Goal: Task Accomplishment & Management: Manage account settings

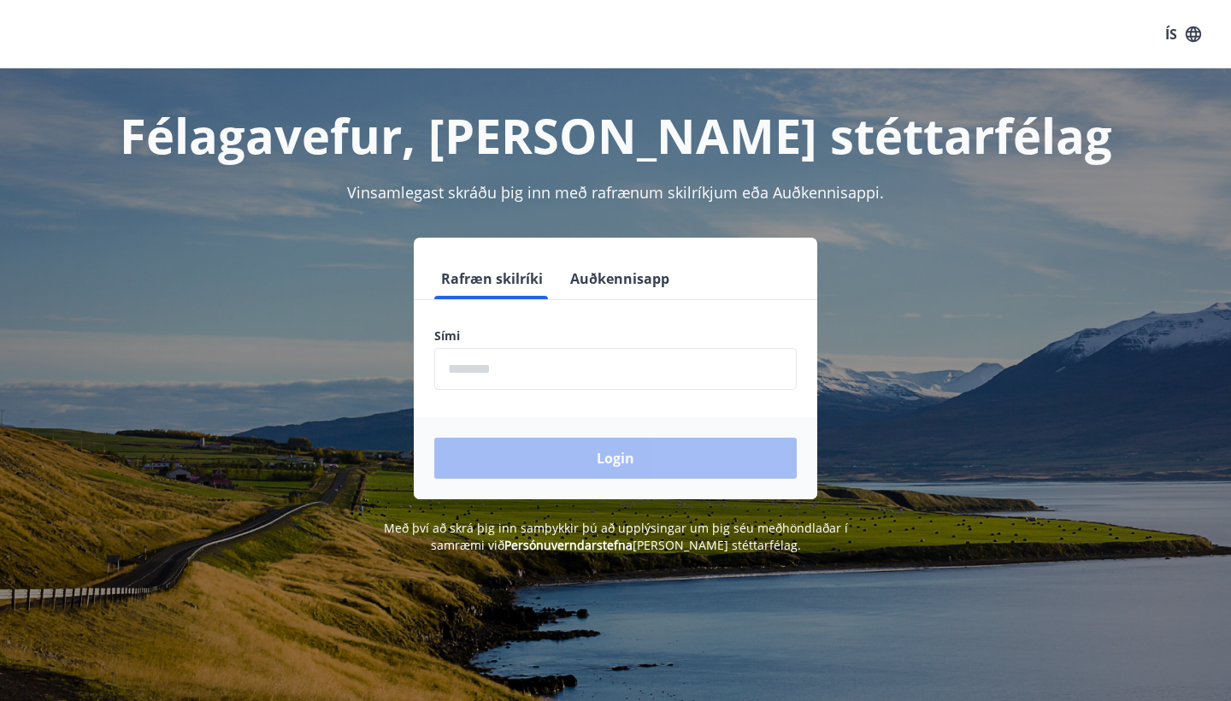
click at [486, 368] on input "phone" at bounding box center [615, 369] width 362 height 42
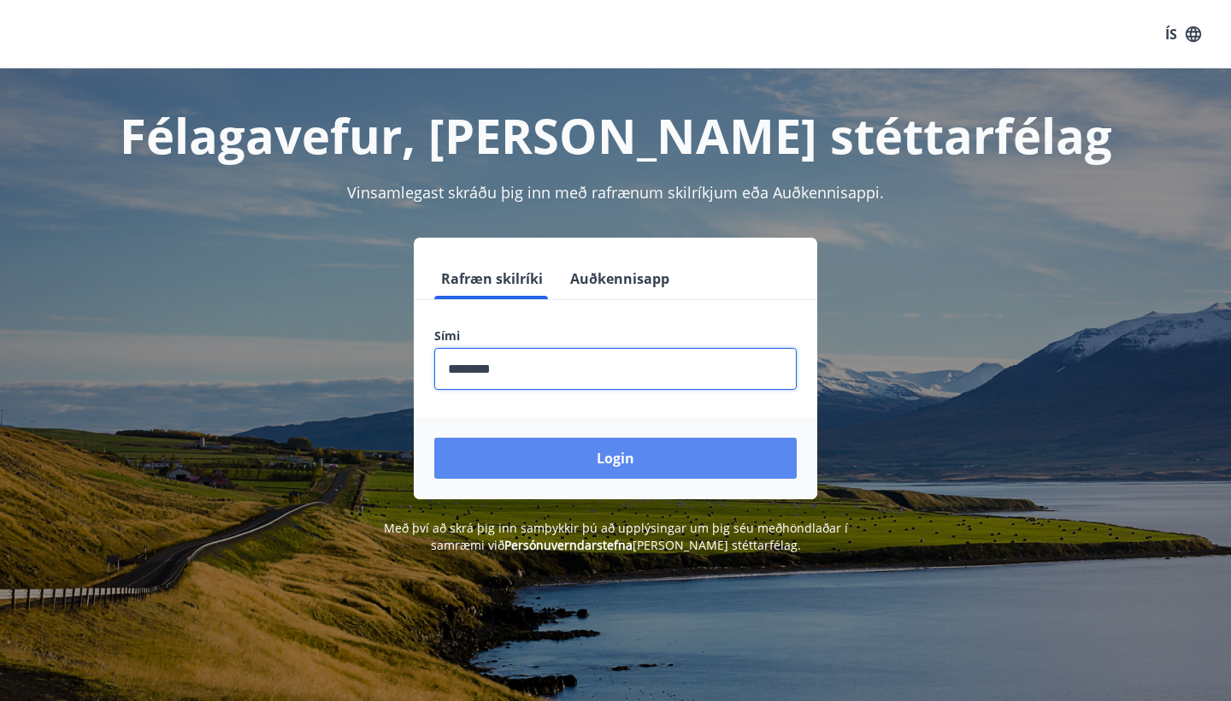
type input "********"
click at [504, 464] on button "Login" at bounding box center [615, 458] width 362 height 41
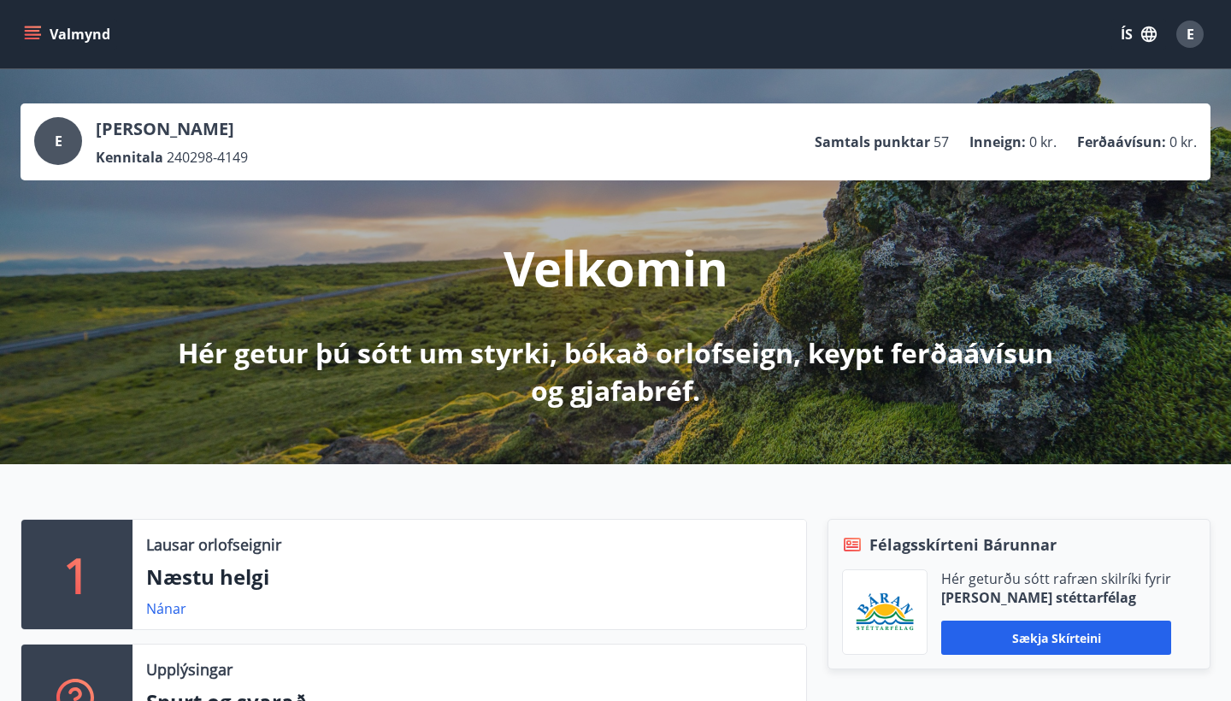
click at [1147, 29] on icon "button" at bounding box center [1148, 33] width 15 height 15
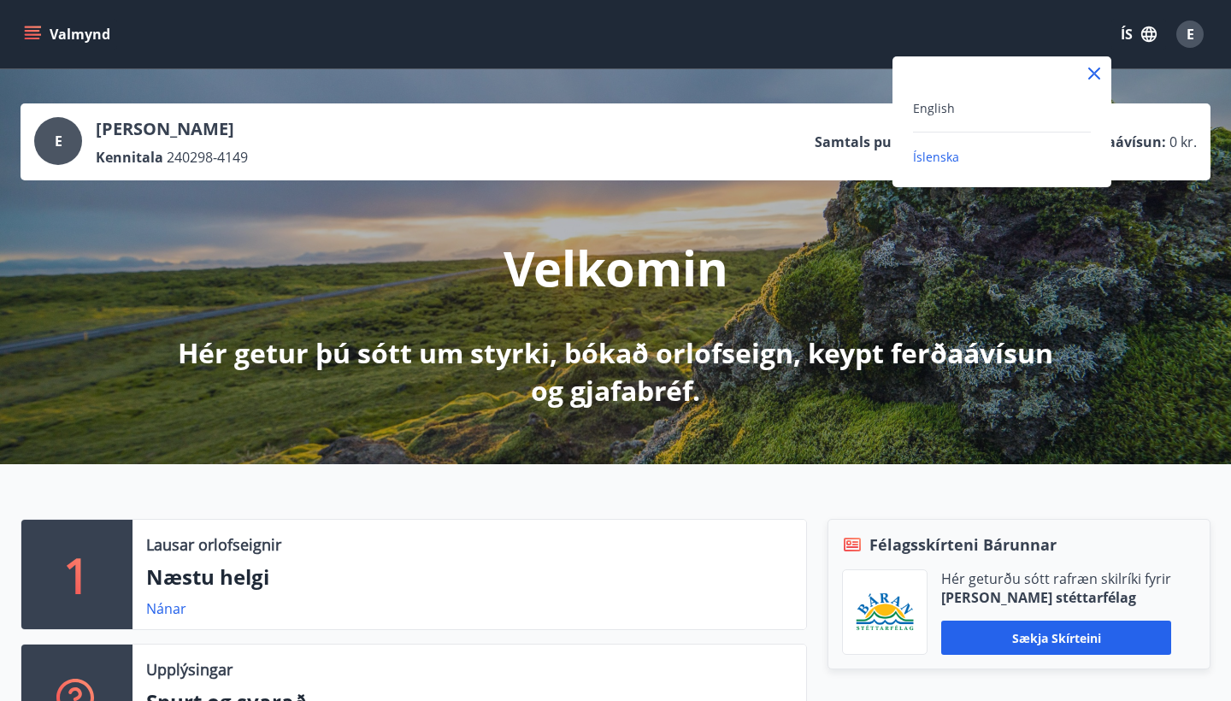
click at [964, 107] on div "English" at bounding box center [1002, 107] width 178 height 21
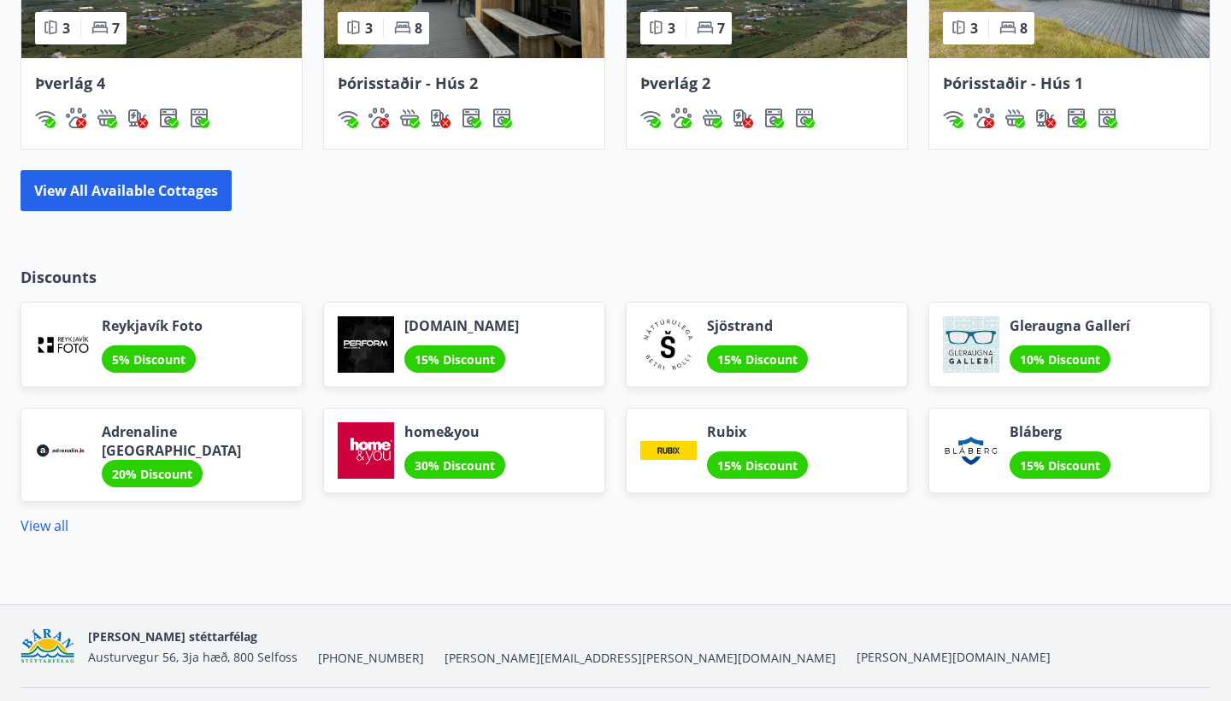
scroll to position [1325, 0]
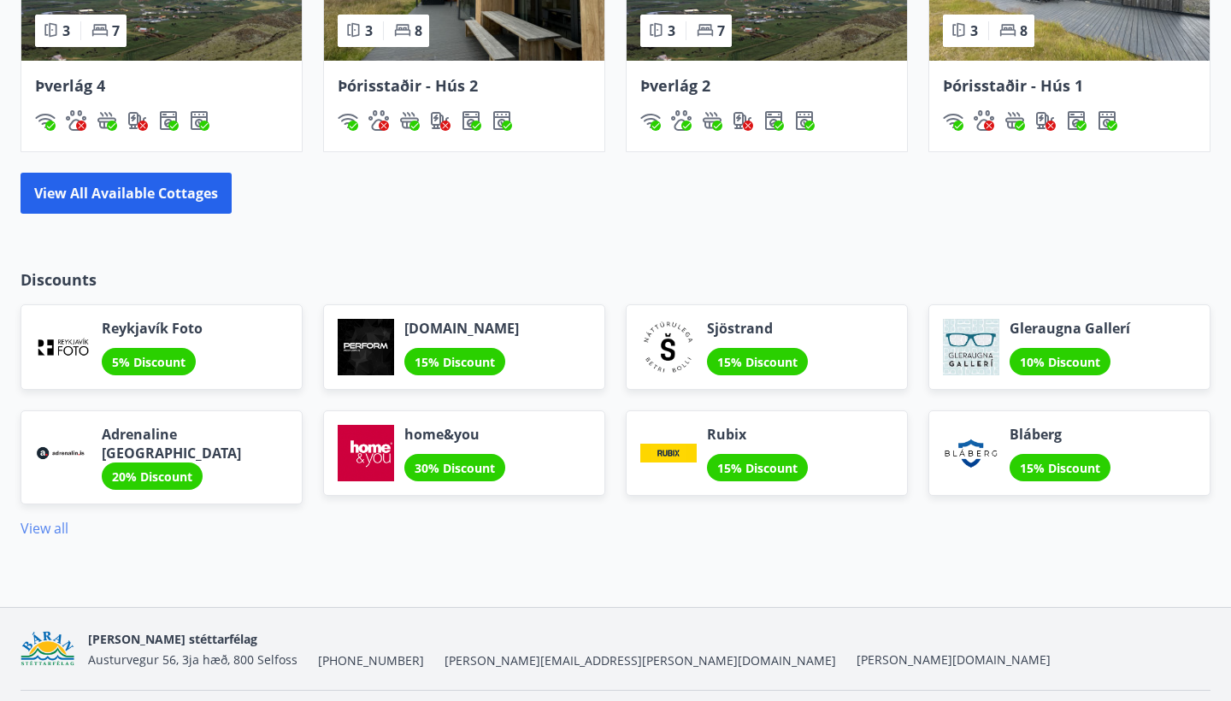
click at [50, 524] on link "View all" at bounding box center [45, 528] width 48 height 19
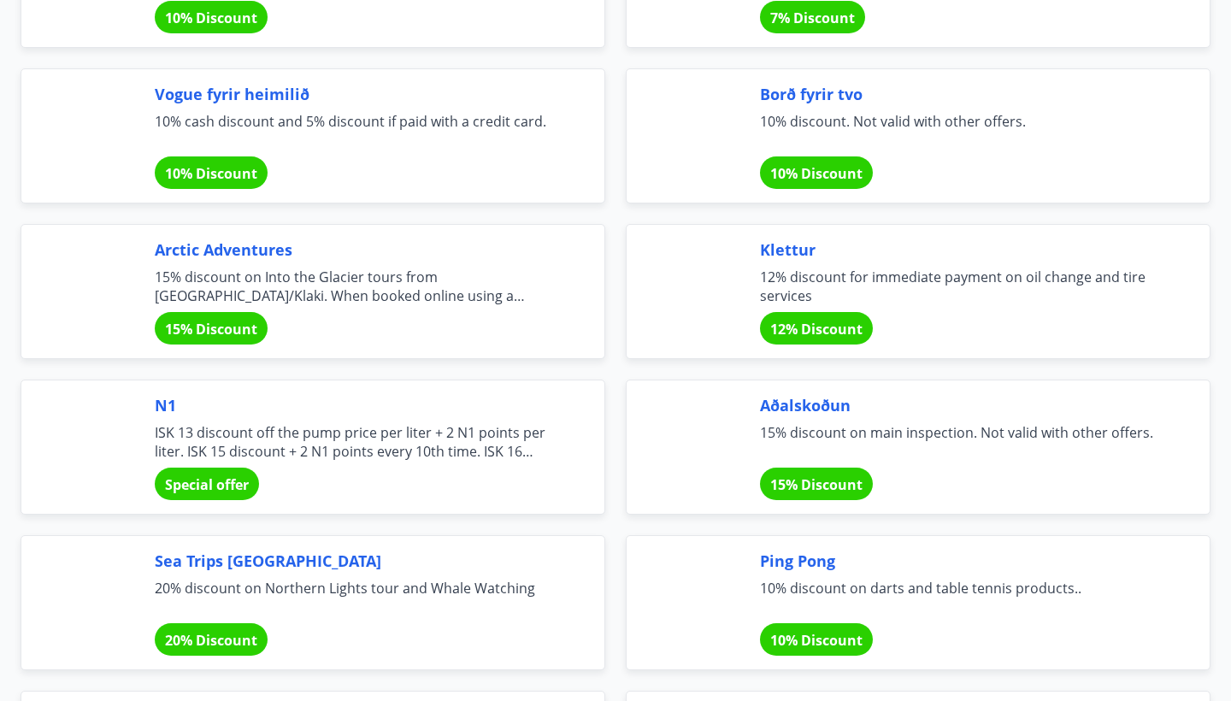
scroll to position [3082, 0]
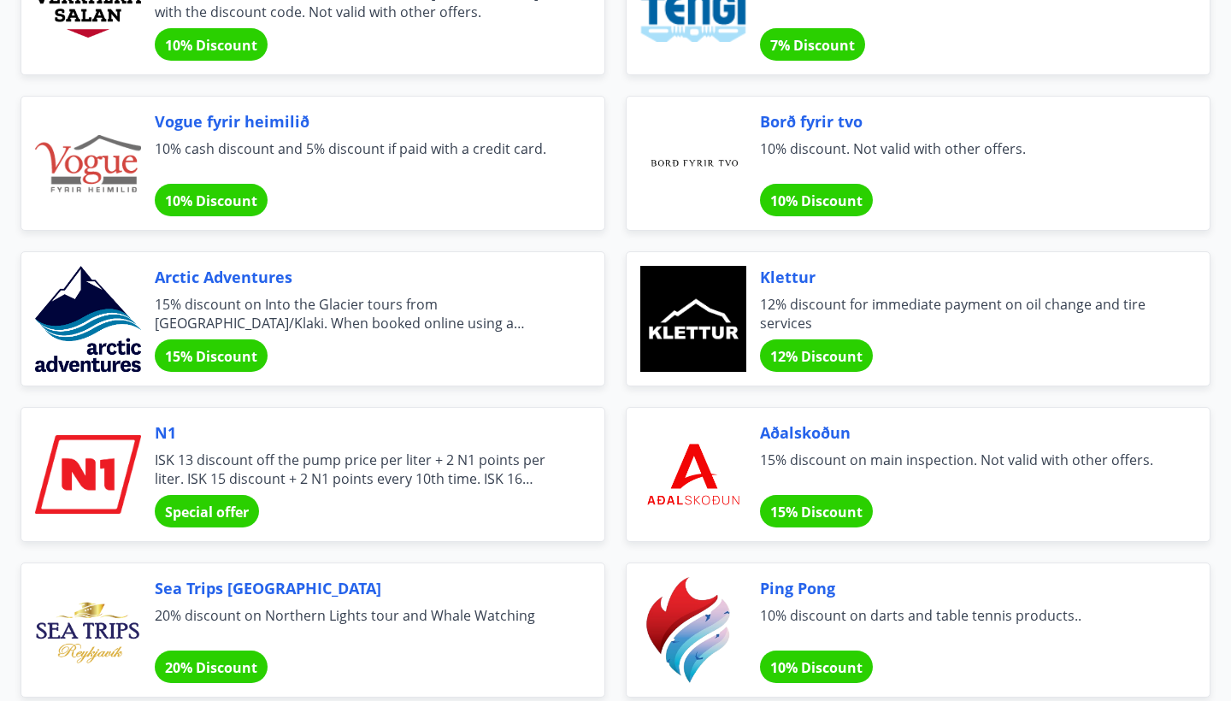
click at [219, 509] on span "Special offer" at bounding box center [207, 512] width 84 height 19
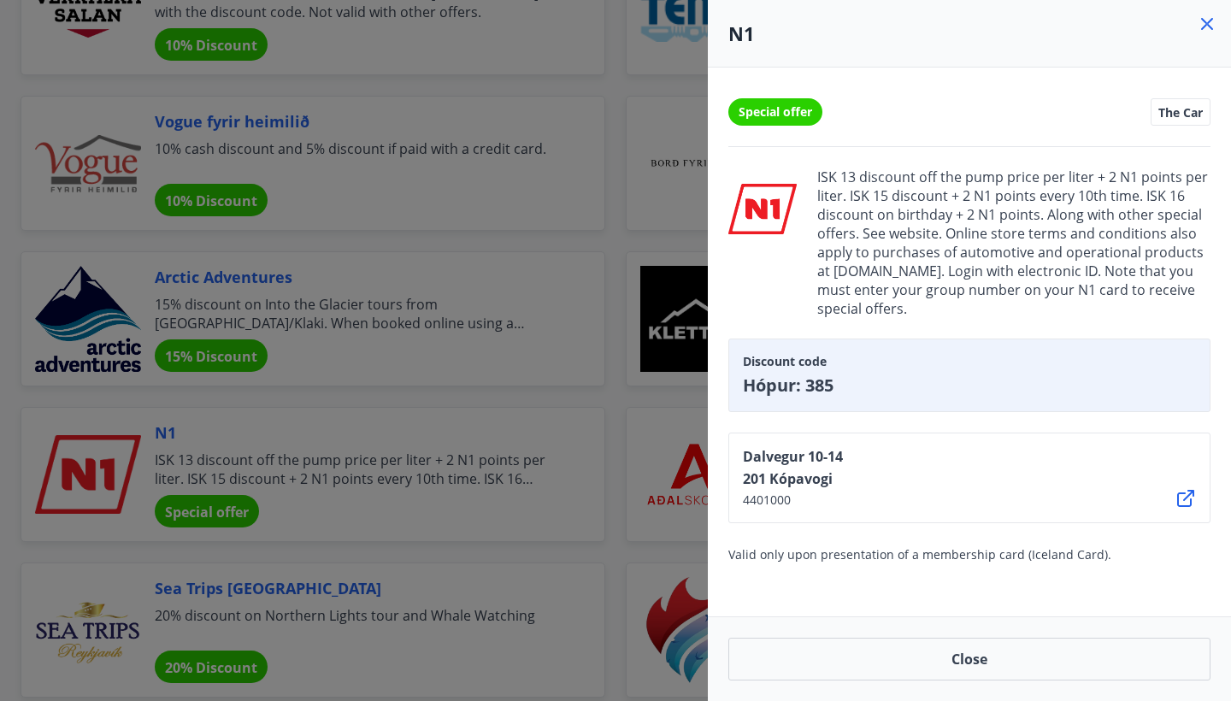
click at [1172, 112] on span "The Car" at bounding box center [1180, 111] width 44 height 15
click at [618, 478] on div at bounding box center [615, 350] width 1231 height 701
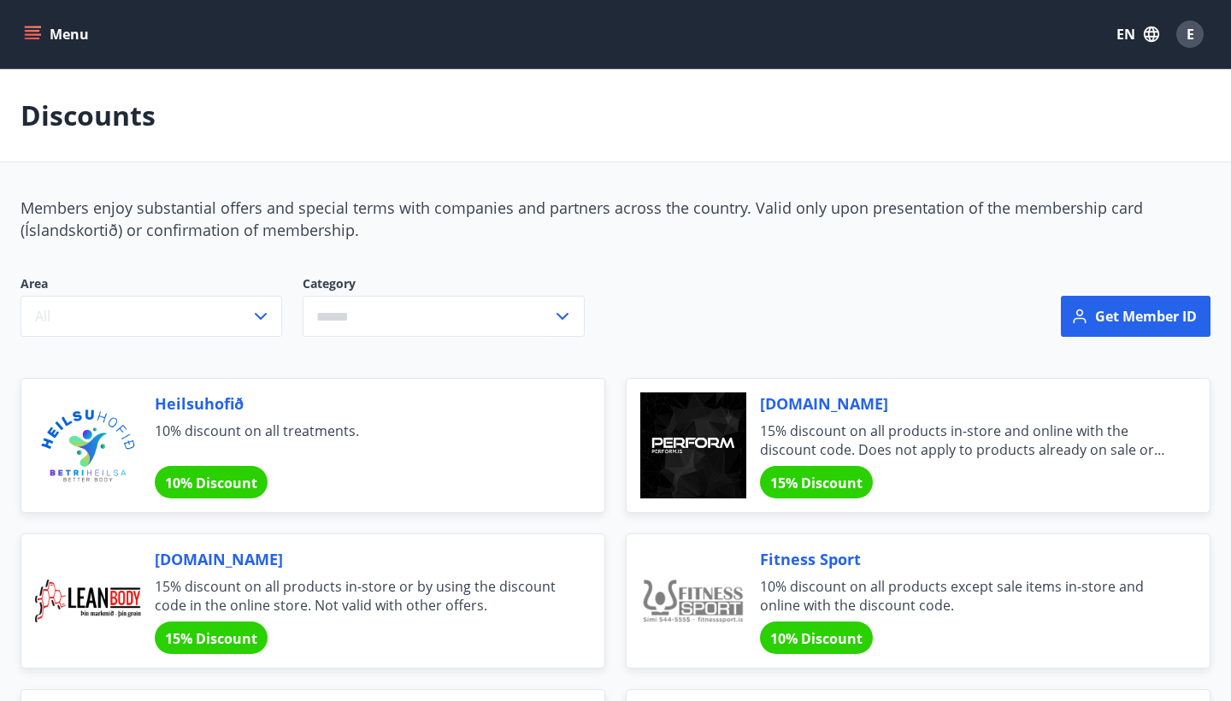
scroll to position [0, 0]
click at [42, 33] on button "Menu" at bounding box center [58, 34] width 75 height 31
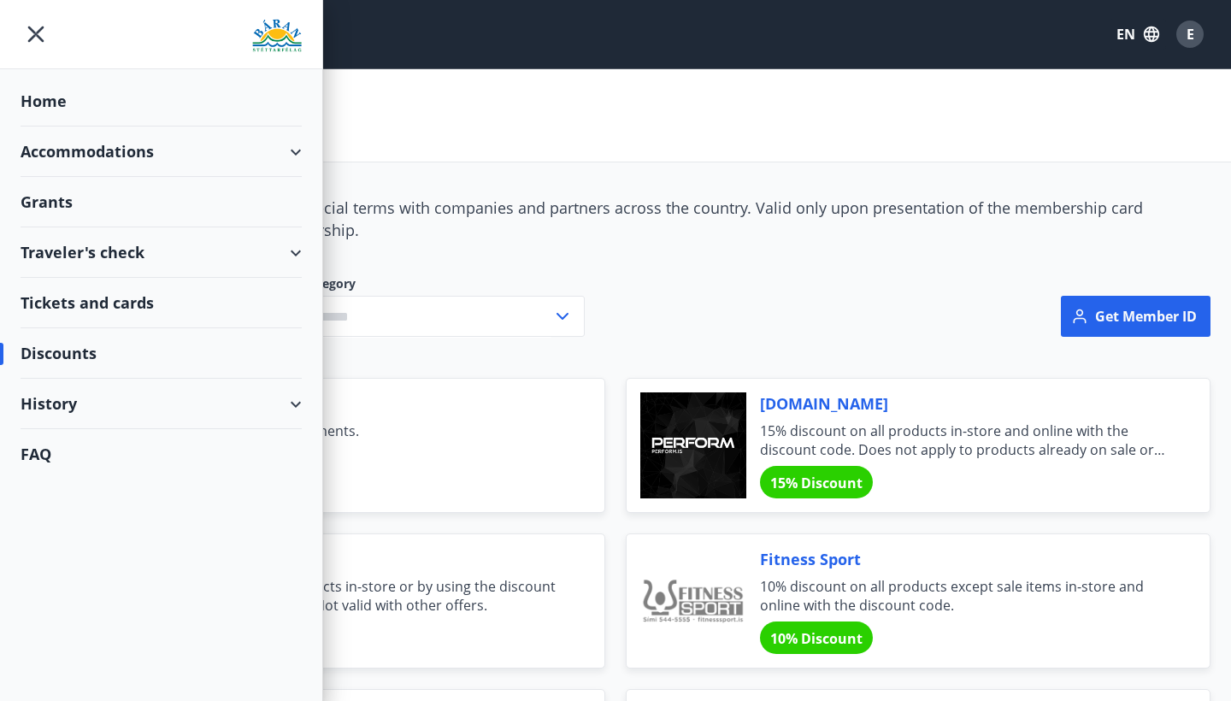
click at [92, 420] on div "History" at bounding box center [161, 404] width 281 height 50
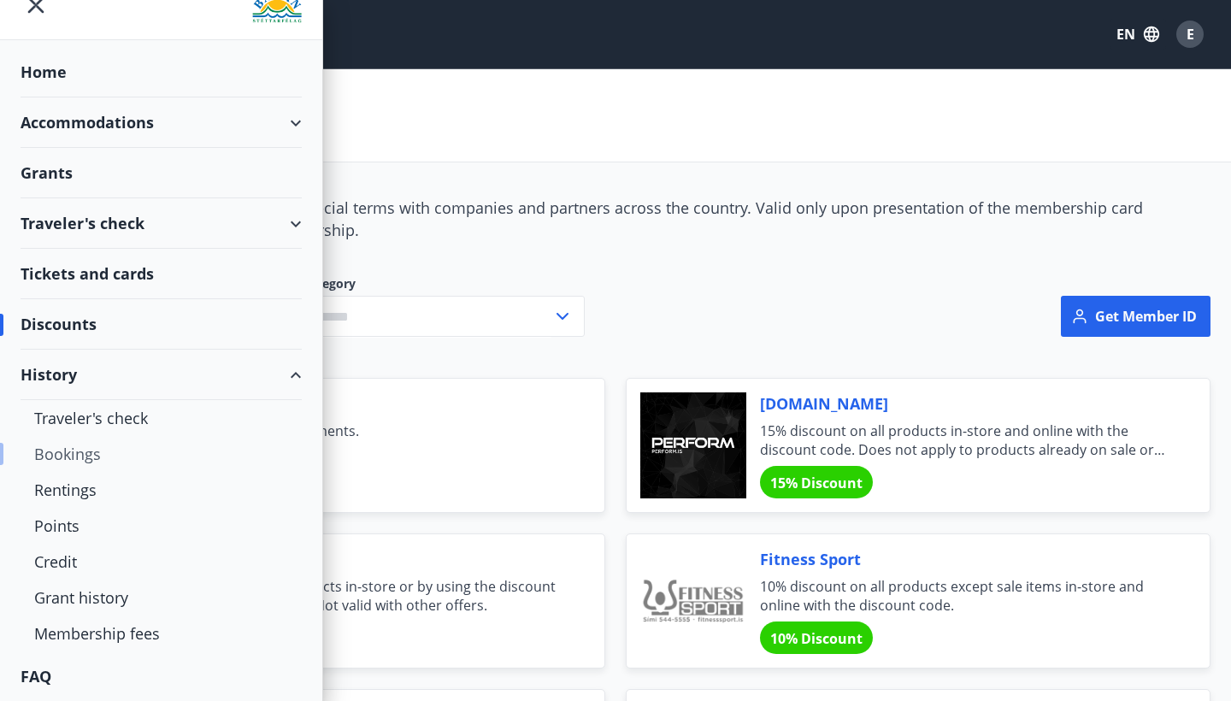
scroll to position [29, 0]
click at [68, 325] on div "Discounts" at bounding box center [161, 324] width 281 height 50
click at [101, 271] on div "Tickets and cards" at bounding box center [161, 274] width 281 height 50
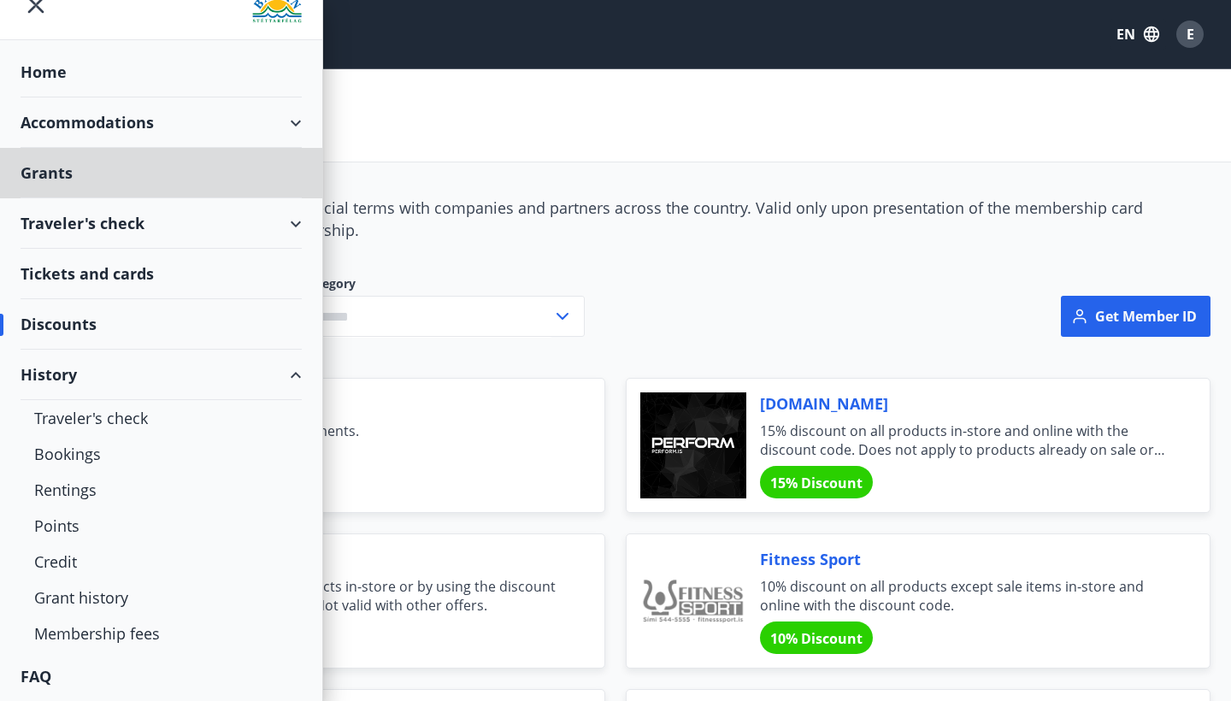
click at [132, 80] on div "Home" at bounding box center [161, 72] width 281 height 50
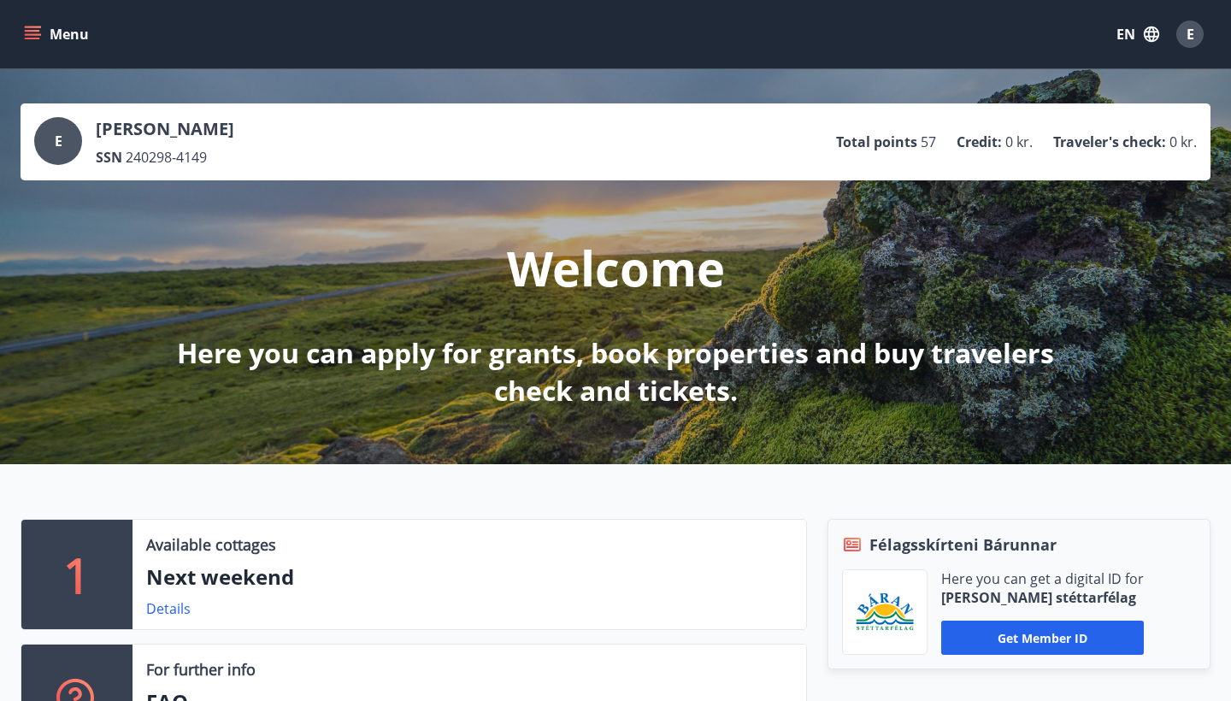
click at [60, 135] on span "E" at bounding box center [59, 141] width 8 height 19
click at [70, 39] on button "Menu" at bounding box center [58, 34] width 75 height 31
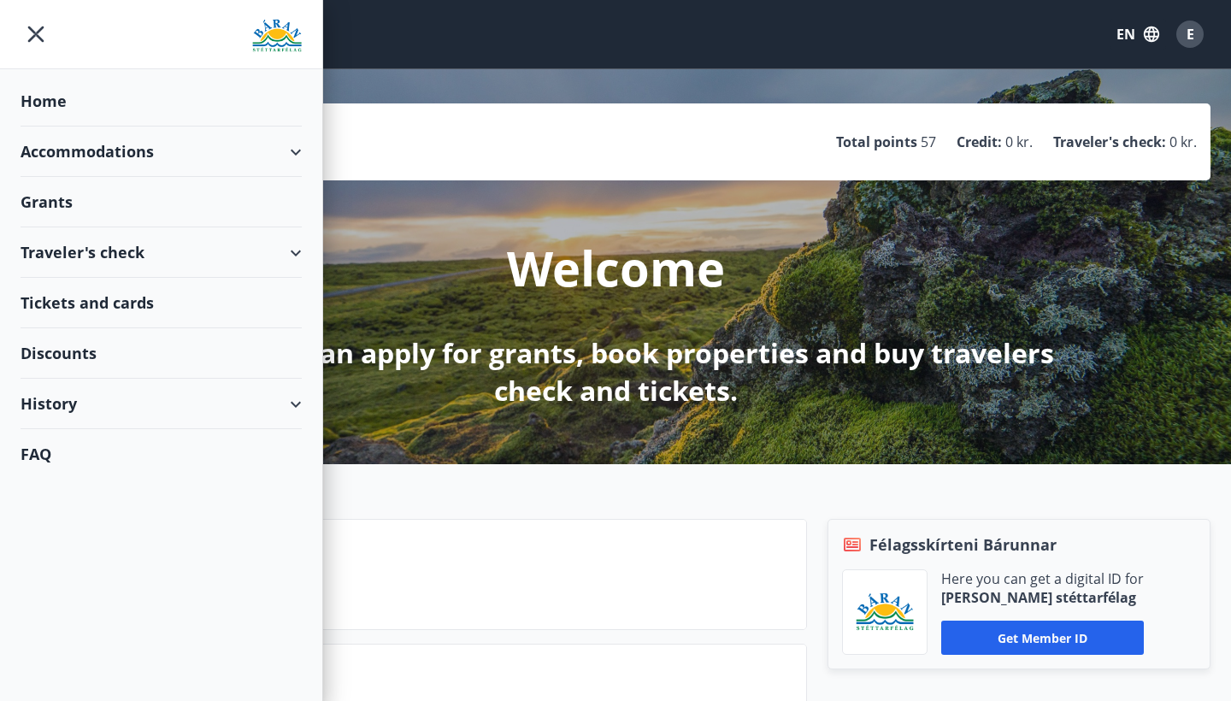
click at [105, 409] on div "History" at bounding box center [161, 404] width 281 height 50
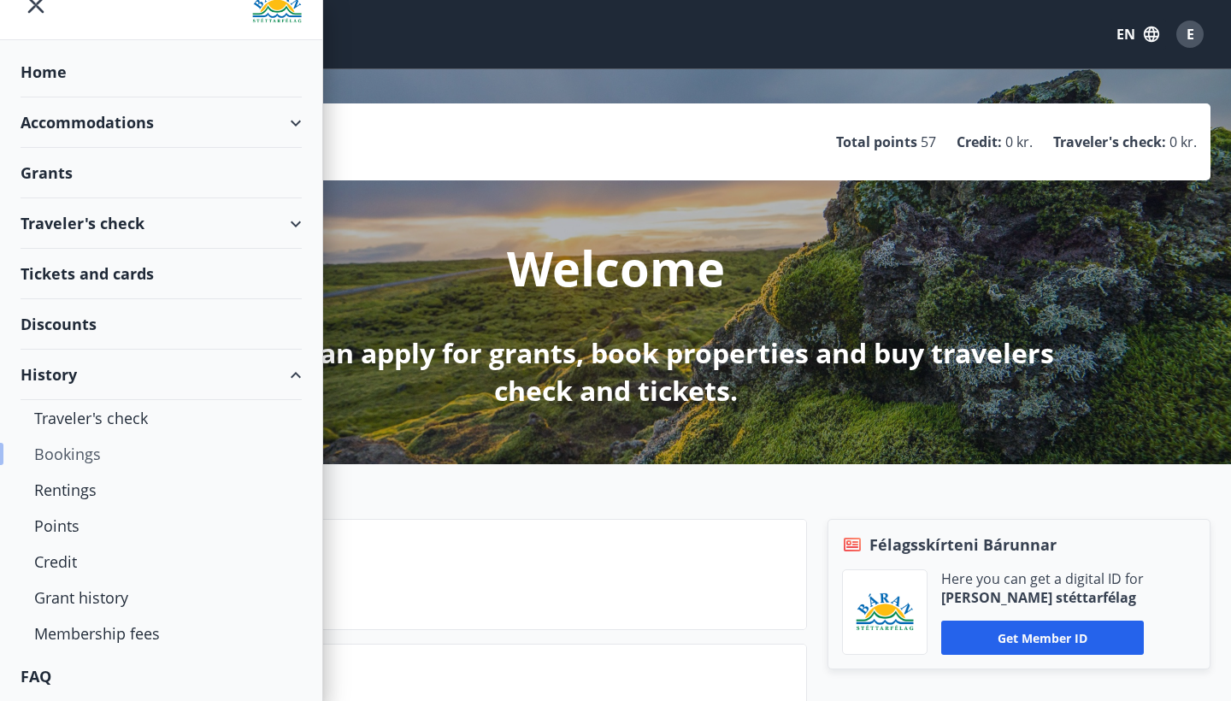
scroll to position [29, 0]
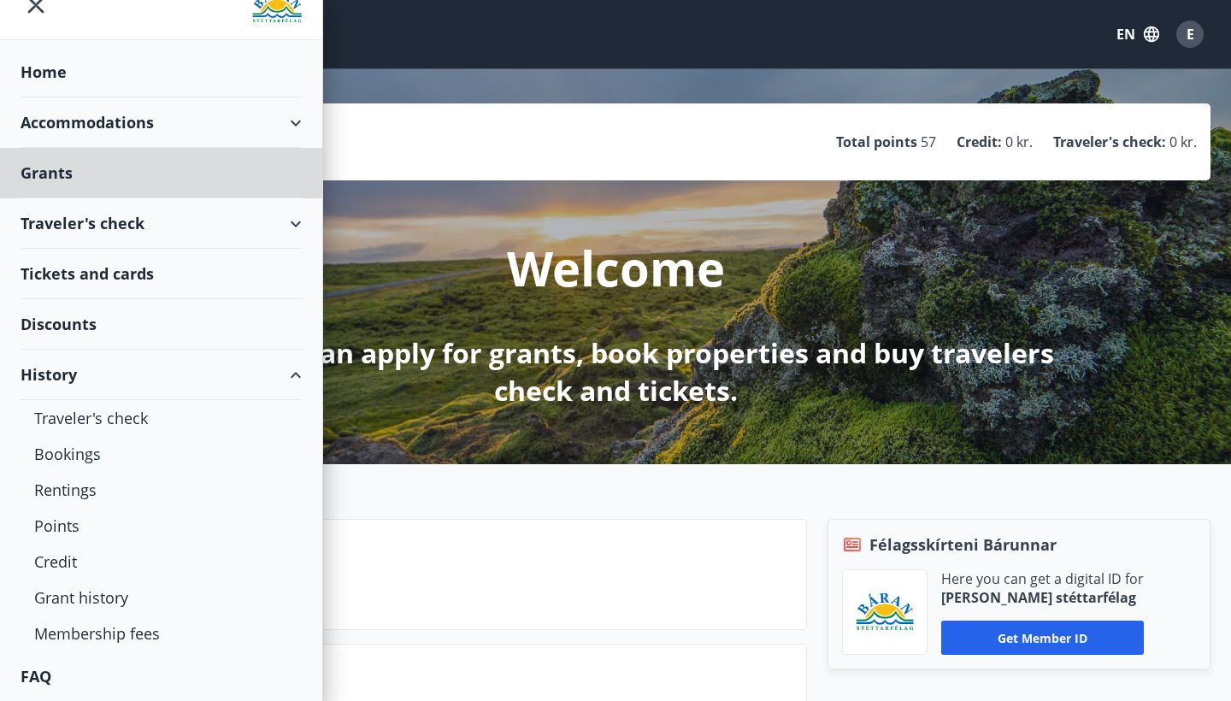
click at [75, 85] on div "Home" at bounding box center [161, 72] width 281 height 50
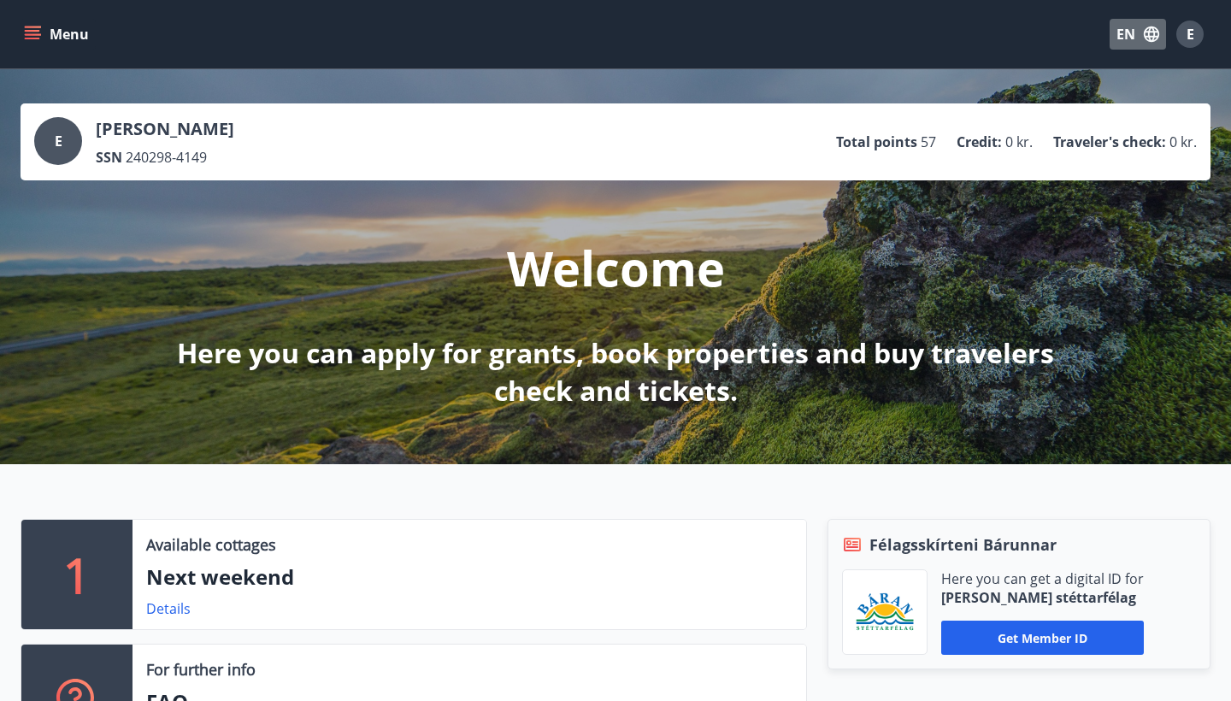
click at [1154, 27] on icon "button" at bounding box center [1151, 33] width 15 height 15
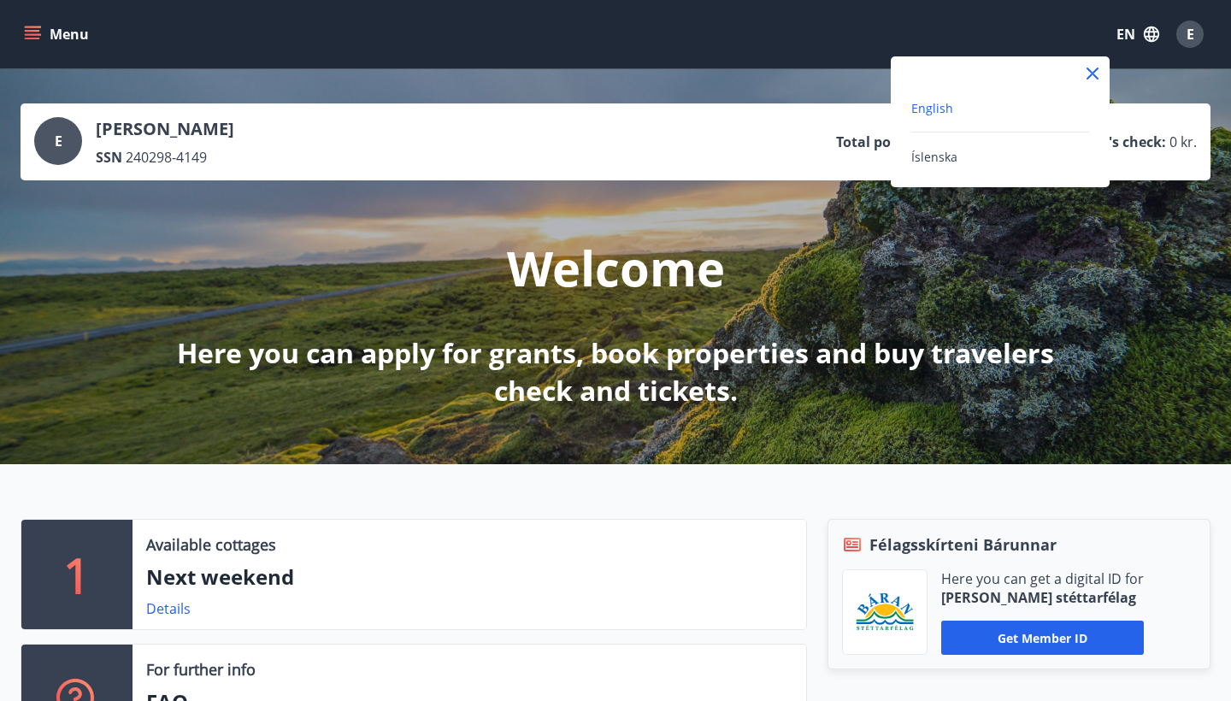
click at [97, 144] on div at bounding box center [615, 350] width 1231 height 701
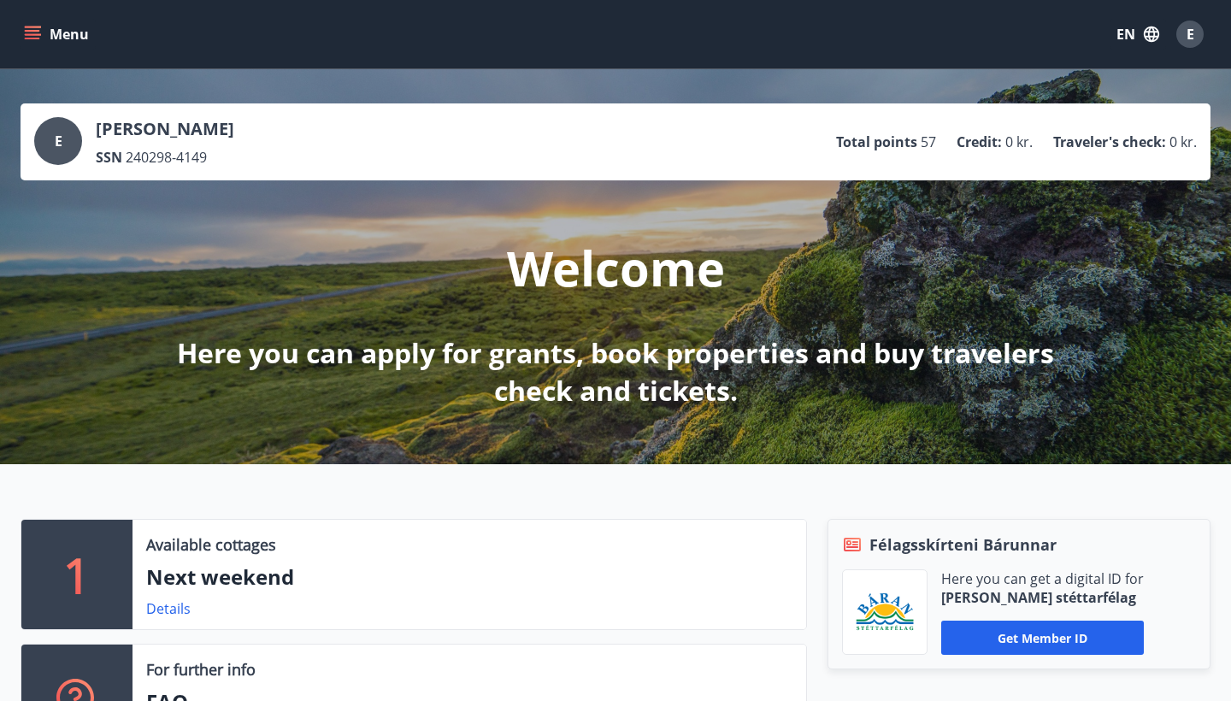
click at [62, 48] on button "Menu" at bounding box center [58, 34] width 75 height 31
click at [1034, 252] on div "Welcome Here you can apply for grants, book properties and buy travelers check …" at bounding box center [615, 294] width 957 height 229
click at [31, 34] on icon "menu" at bounding box center [34, 34] width 19 height 2
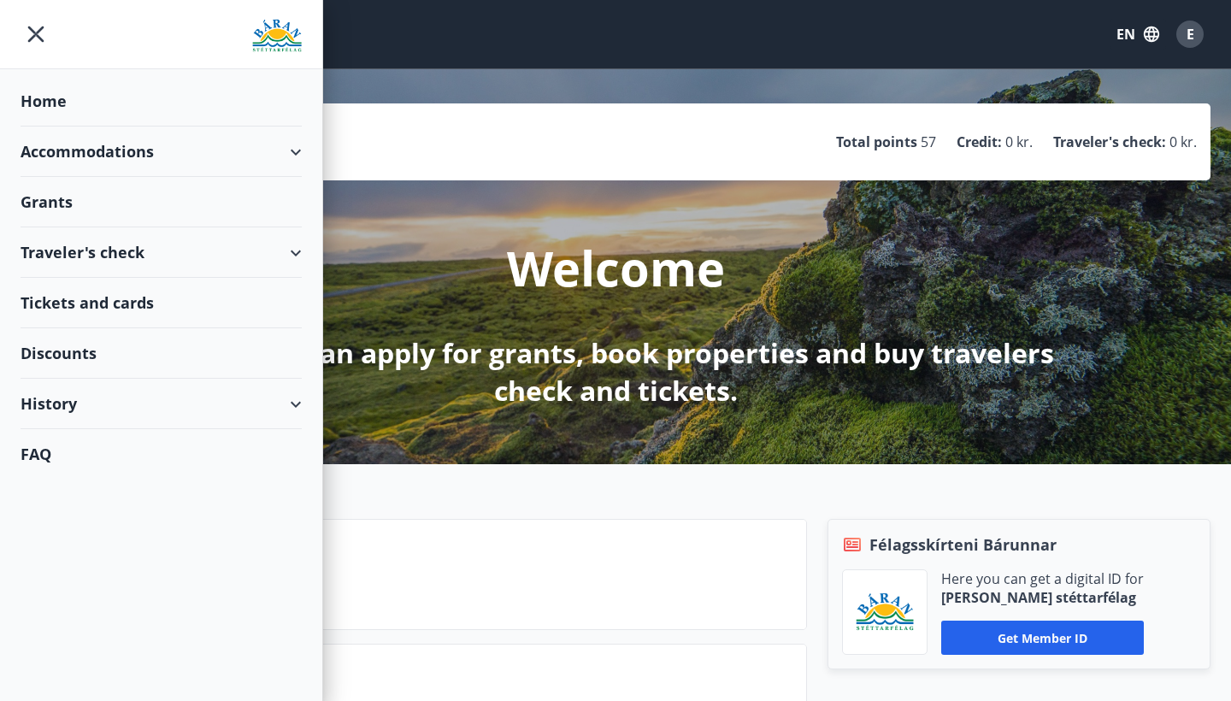
click at [105, 450] on div "FAQ" at bounding box center [161, 454] width 281 height 50
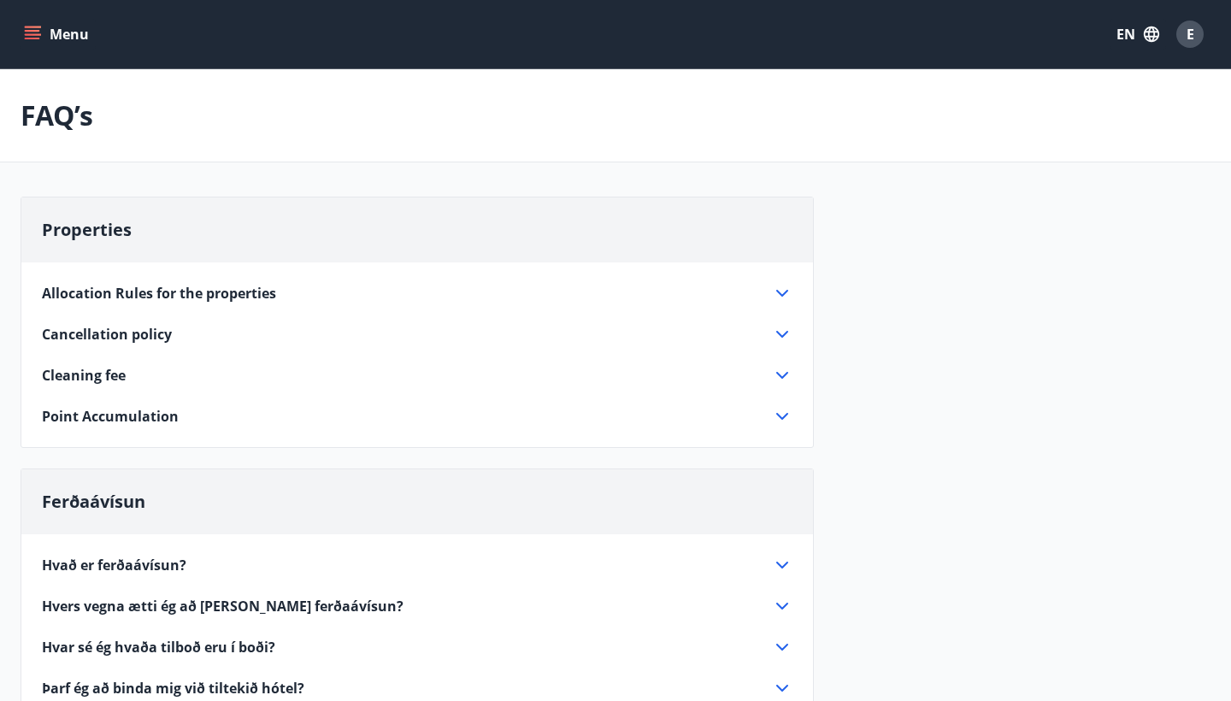
click at [34, 35] on icon "menu" at bounding box center [32, 34] width 17 height 17
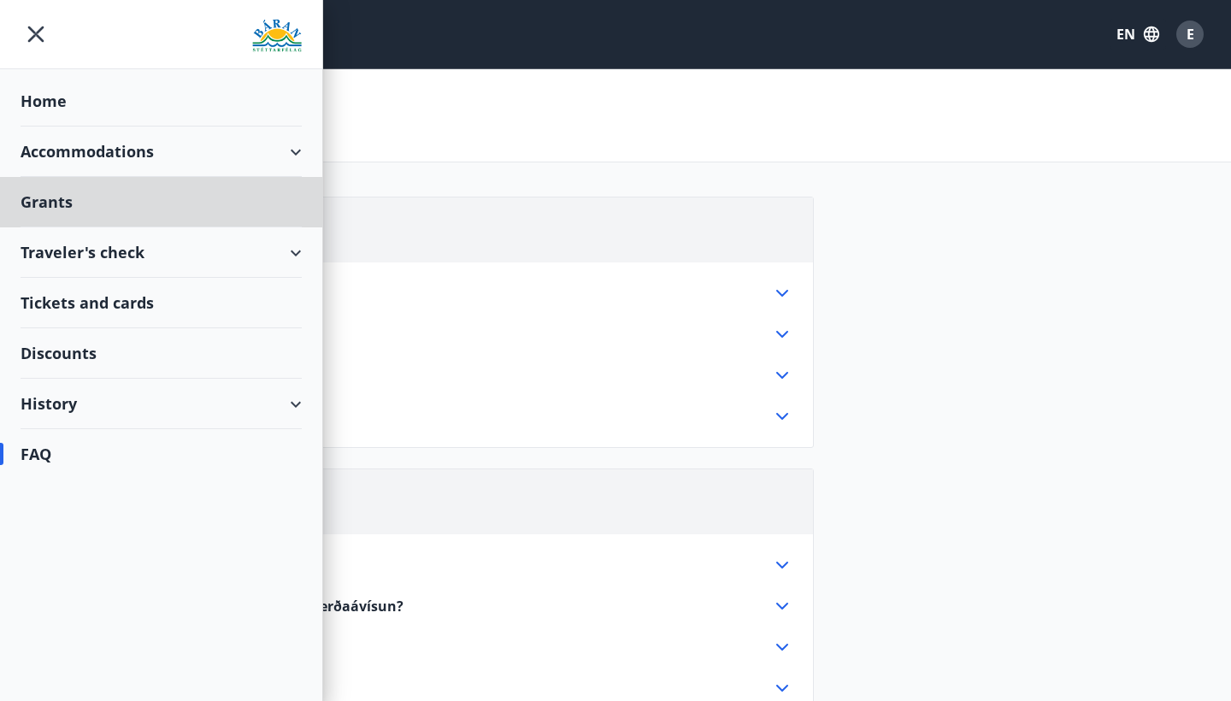
click at [79, 109] on div "Home" at bounding box center [161, 101] width 281 height 50
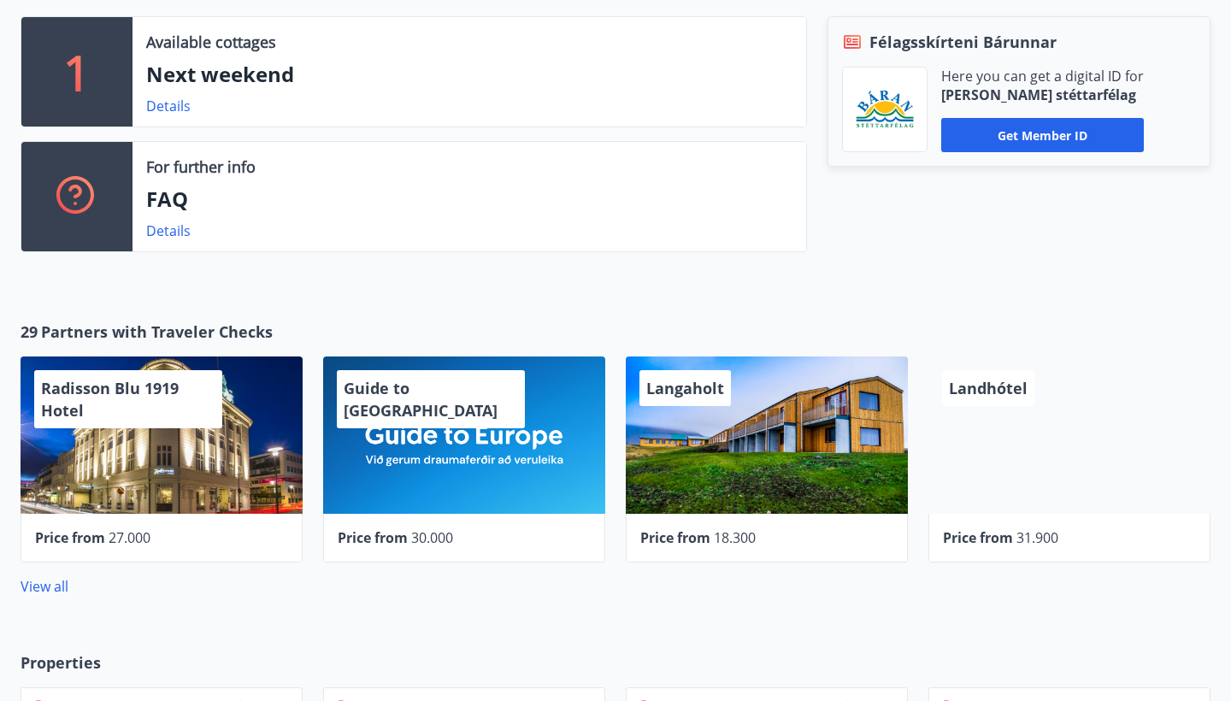
scroll to position [298, 0]
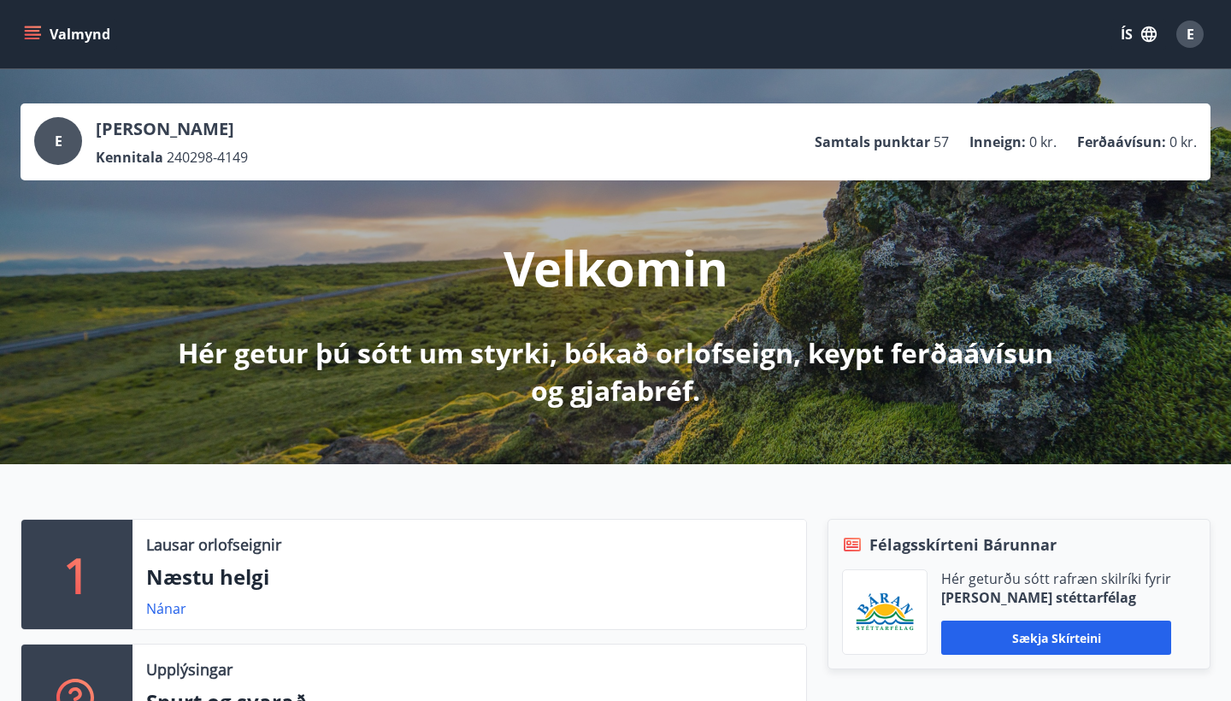
click at [32, 41] on icon "menu" at bounding box center [32, 34] width 17 height 17
click at [1137, 44] on button "ÍS" at bounding box center [1138, 34] width 55 height 31
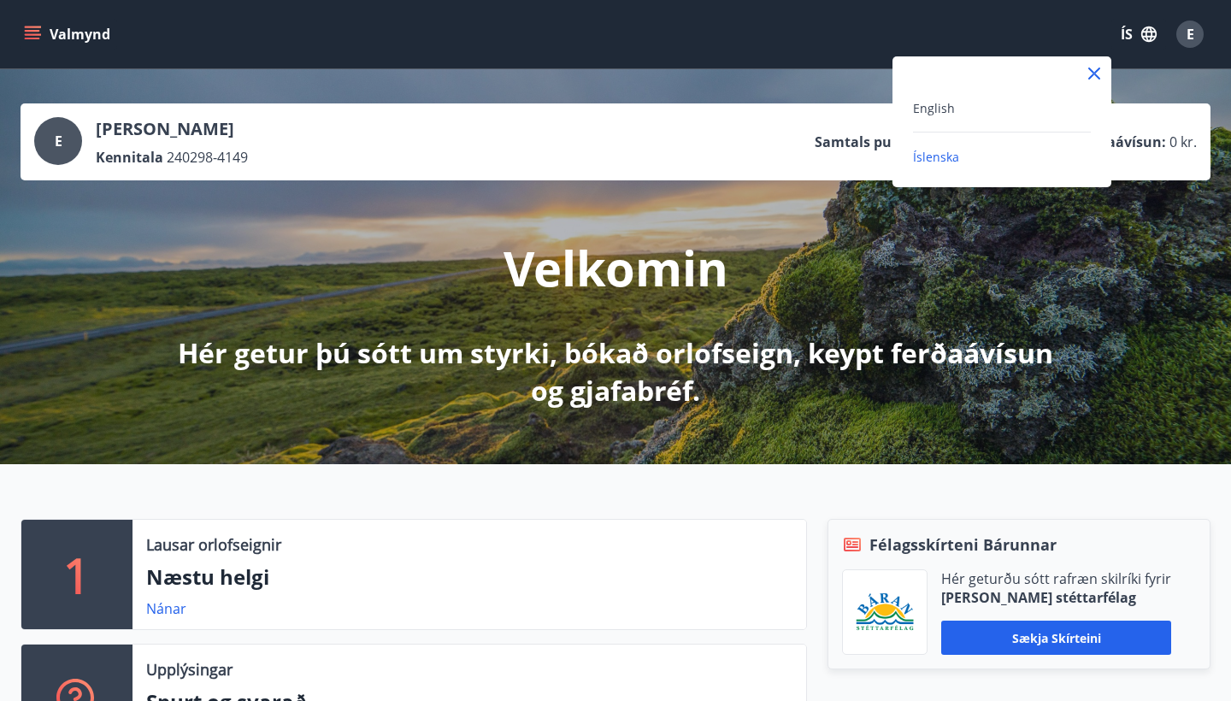
click at [1017, 106] on div "English" at bounding box center [1002, 107] width 178 height 21
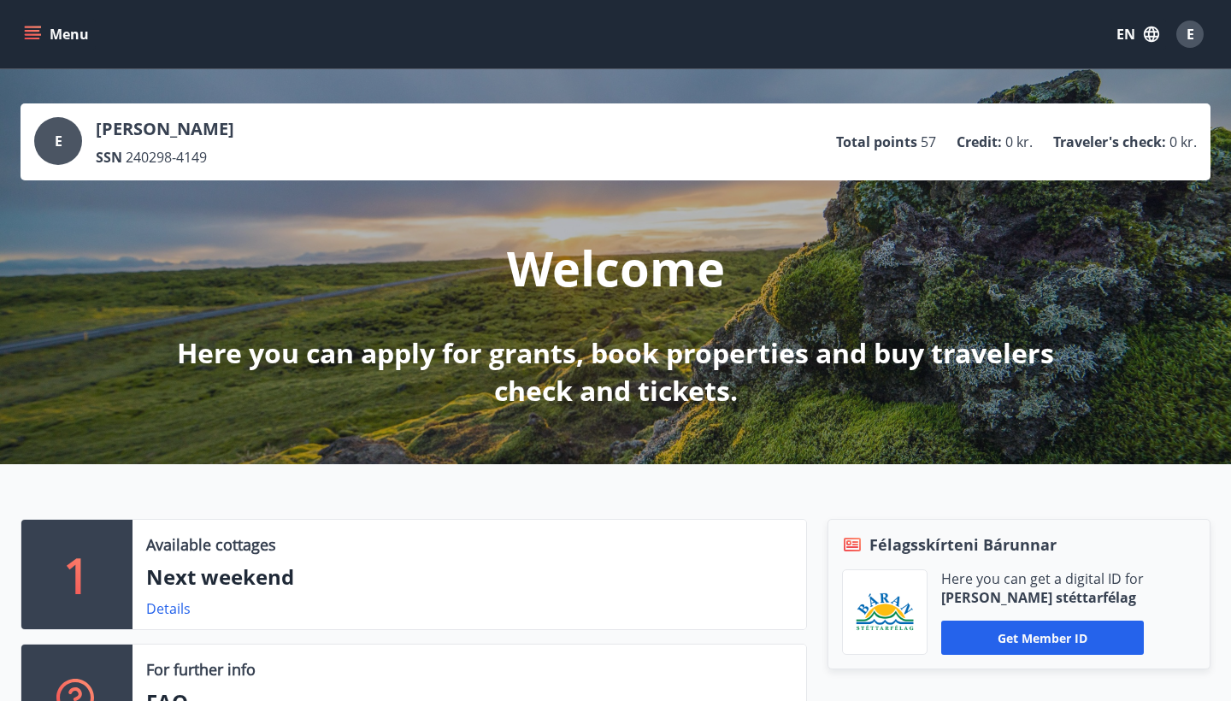
click at [1192, 38] on span "E" at bounding box center [1190, 34] width 8 height 19
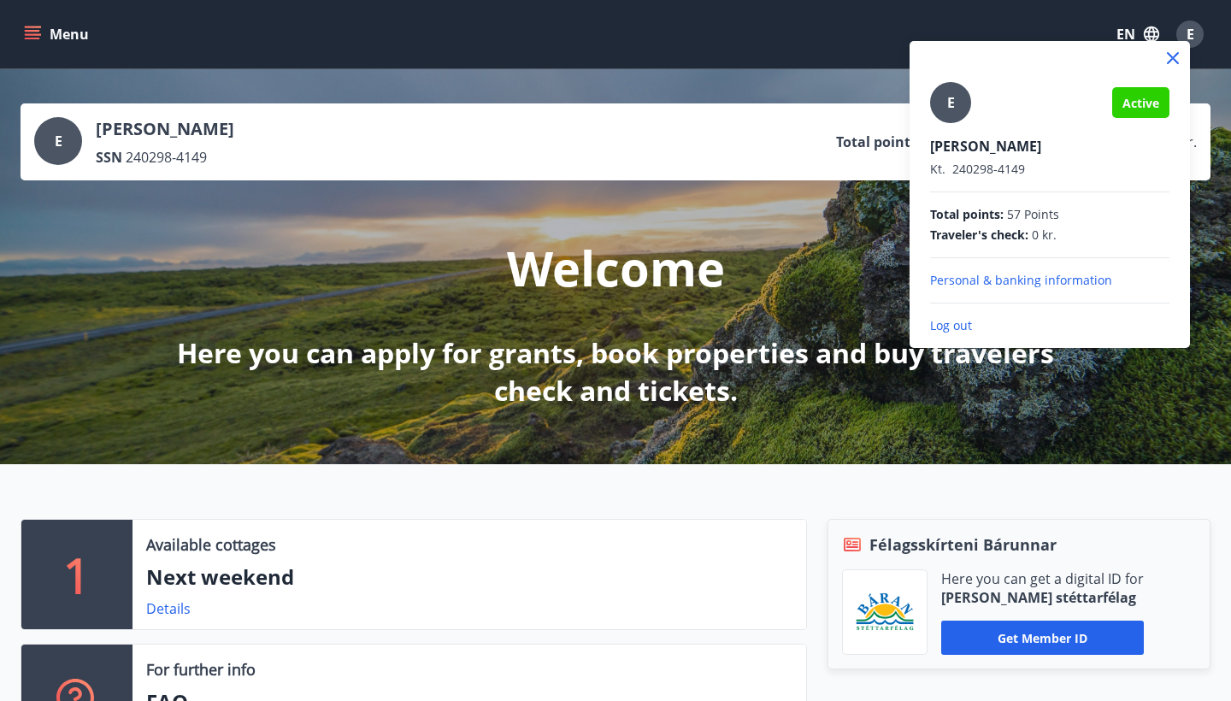
click at [940, 105] on div "E" at bounding box center [950, 102] width 41 height 41
click at [940, 126] on input "E" at bounding box center [1046, 135] width 232 height 18
click at [26, 26] on div at bounding box center [615, 350] width 1231 height 701
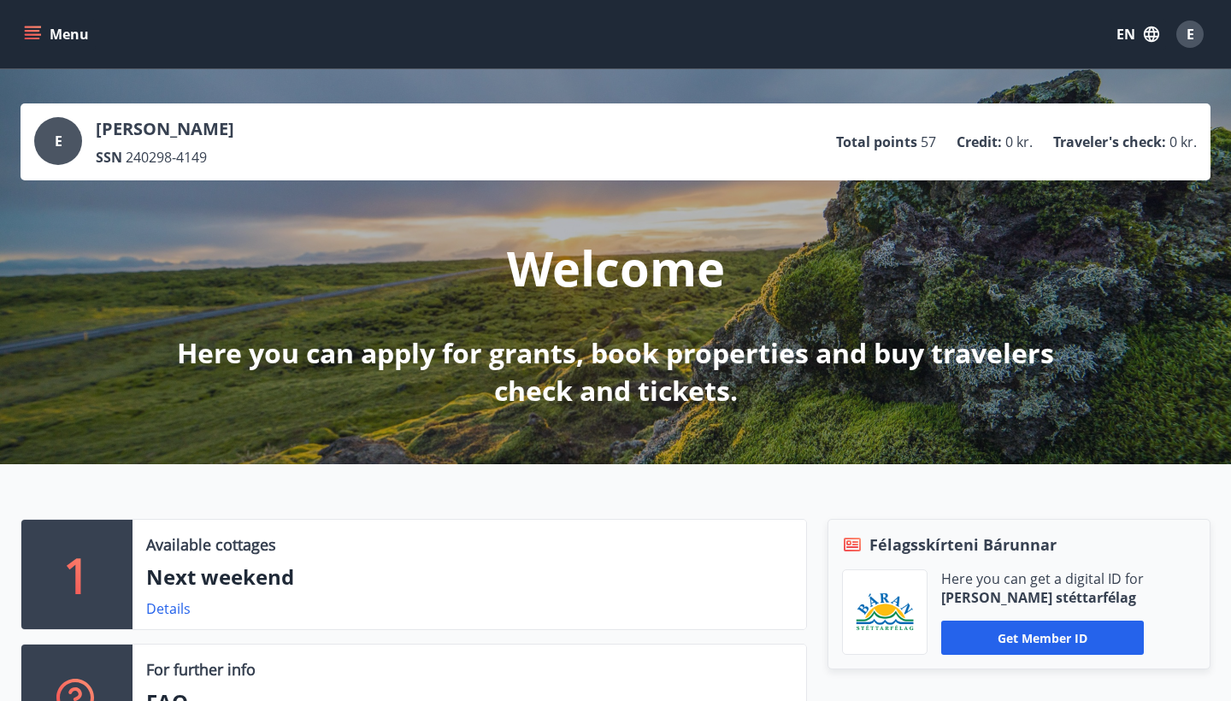
click at [36, 45] on button "Menu" at bounding box center [58, 34] width 75 height 31
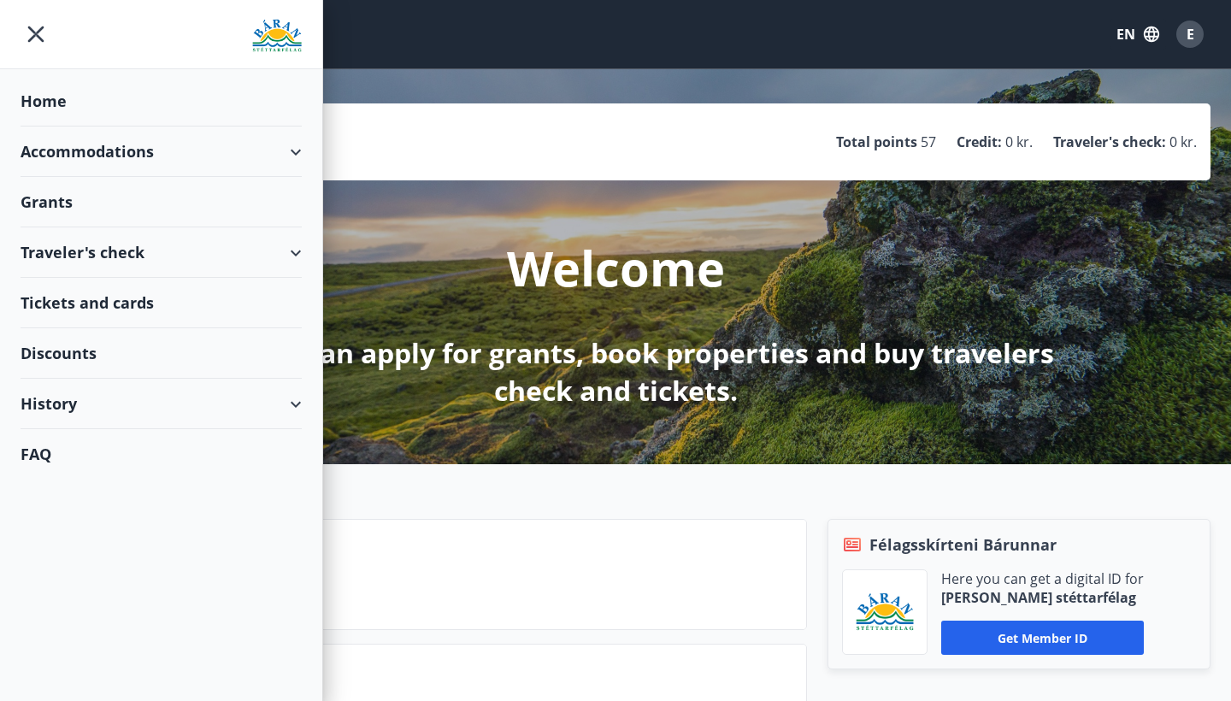
click at [124, 126] on div "Grants" at bounding box center [161, 101] width 281 height 50
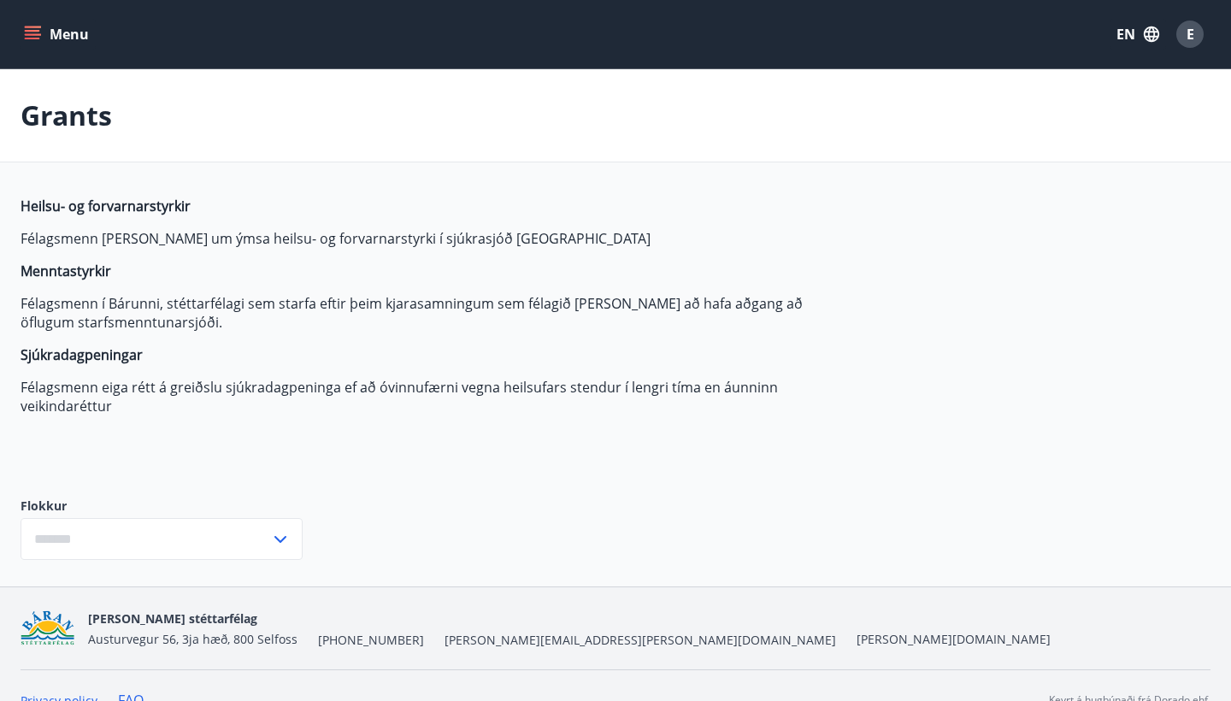
type input "***"
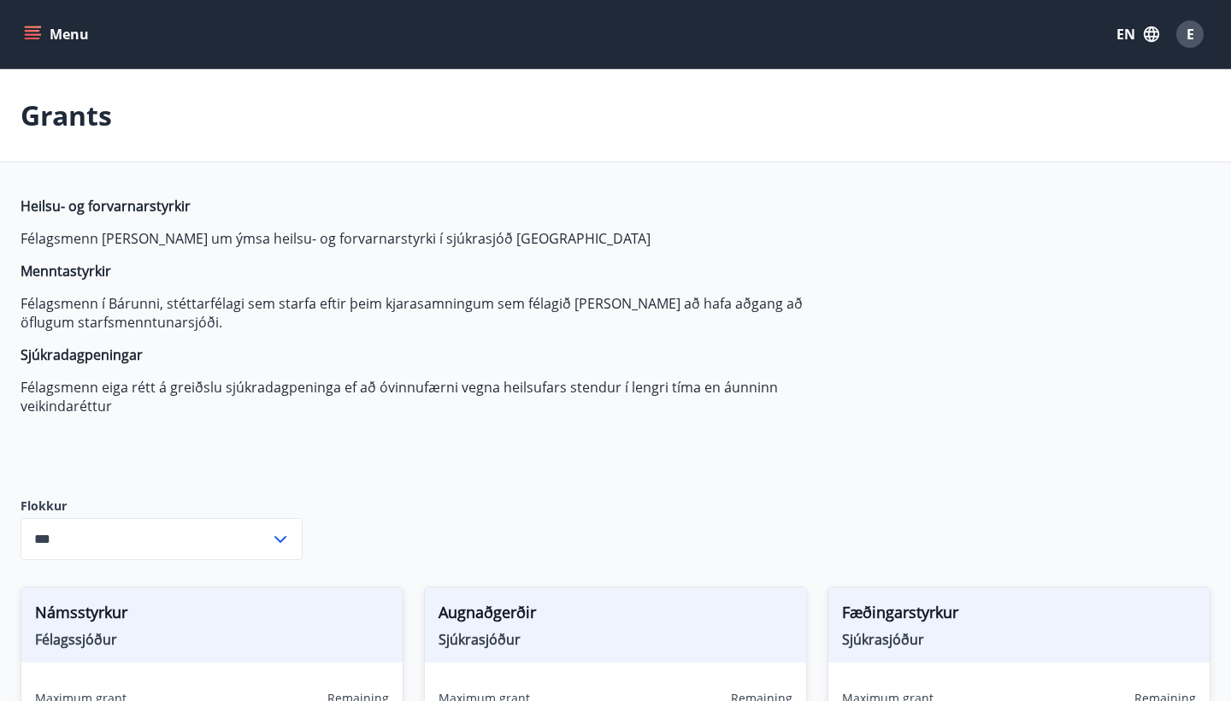
click at [29, 33] on icon "menu" at bounding box center [32, 34] width 17 height 17
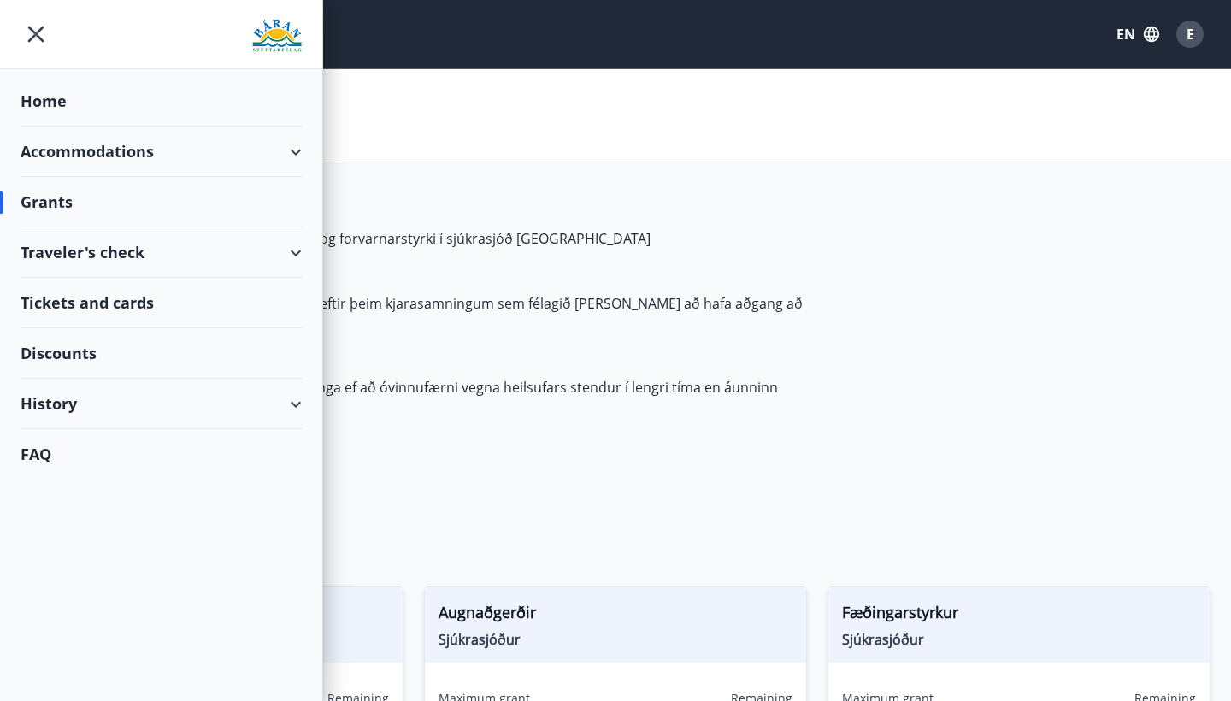
click at [109, 85] on div "Home" at bounding box center [161, 101] width 281 height 50
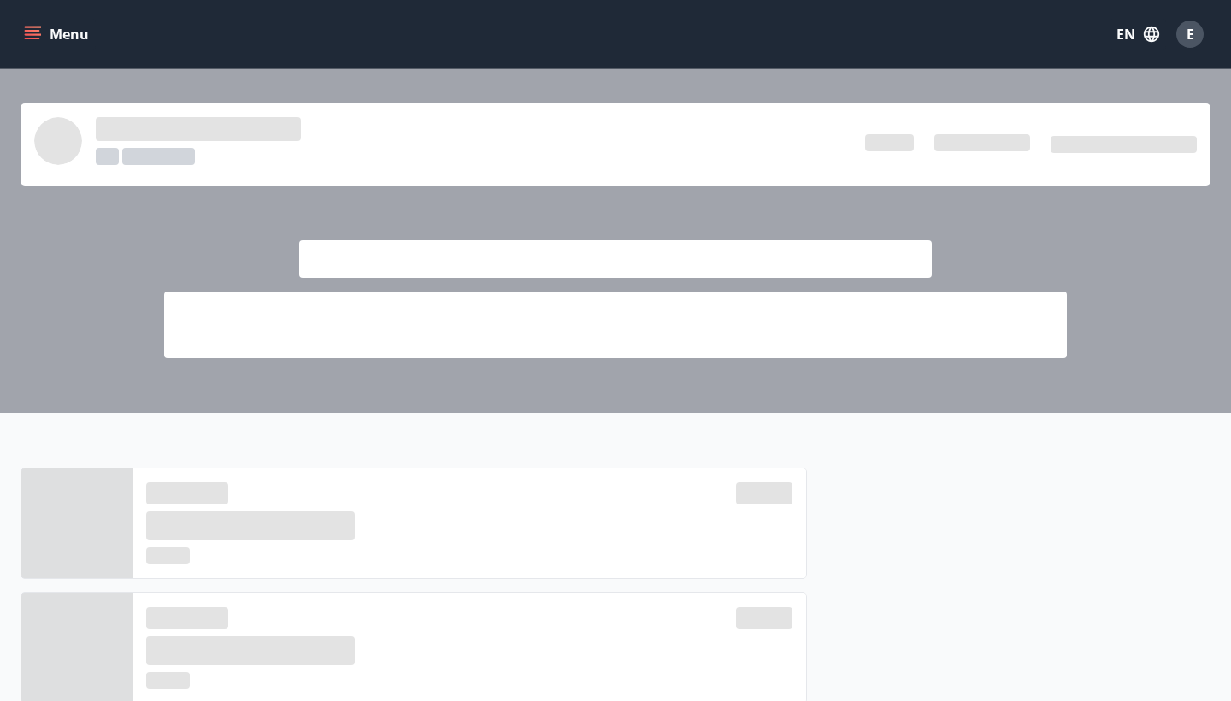
click at [1127, 36] on button "EN" at bounding box center [1137, 34] width 56 height 31
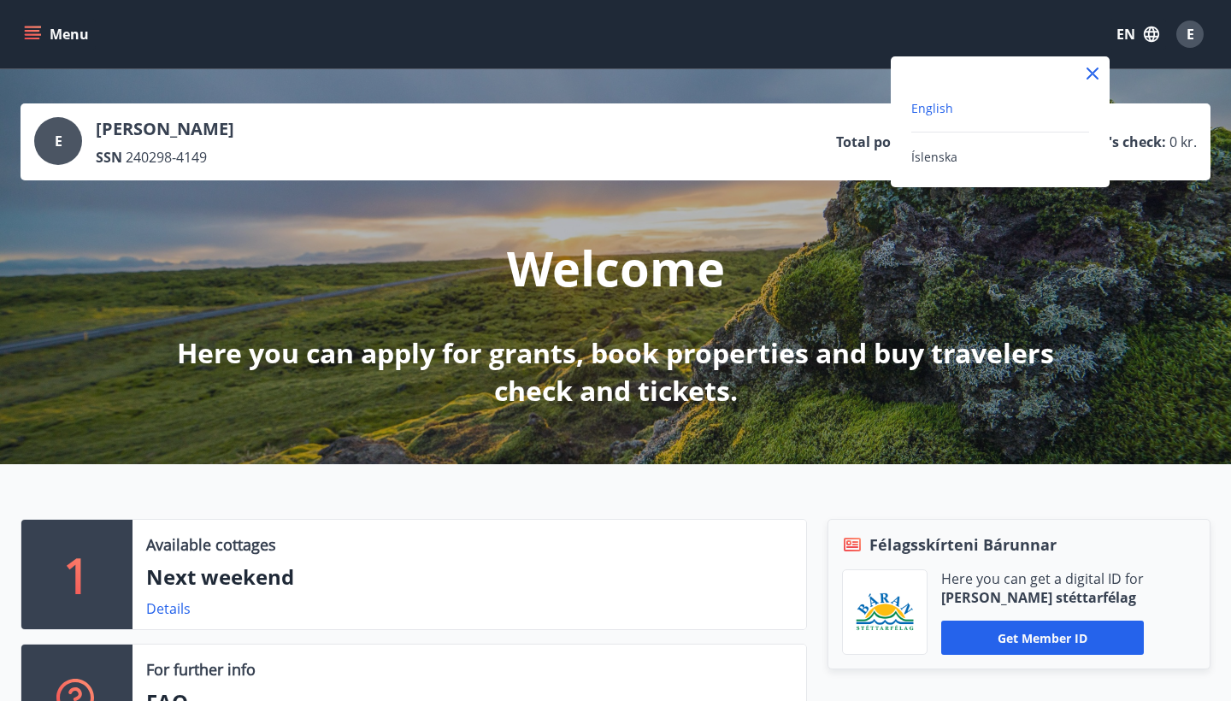
click at [1007, 116] on div "English" at bounding box center [1000, 107] width 178 height 21
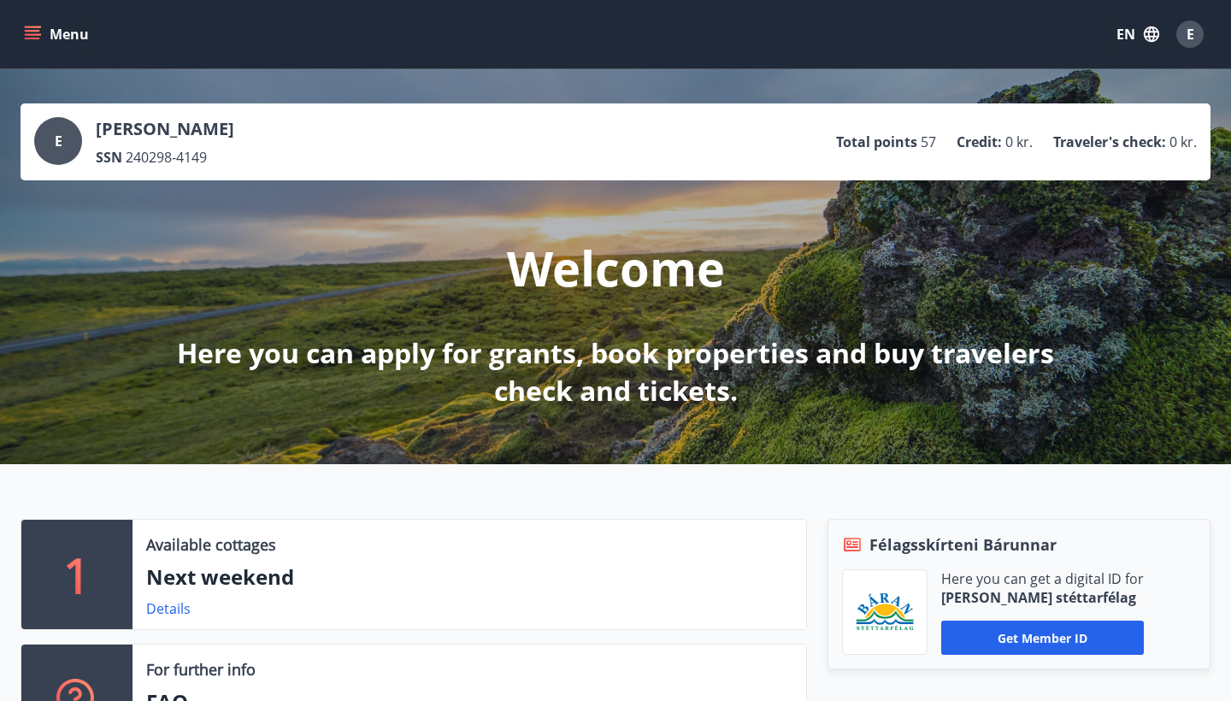
click at [122, 149] on div "SSN 240298-4149" at bounding box center [165, 157] width 138 height 19
click at [71, 140] on div "E" at bounding box center [58, 141] width 48 height 48
click at [72, 40] on button "Menu" at bounding box center [58, 34] width 75 height 31
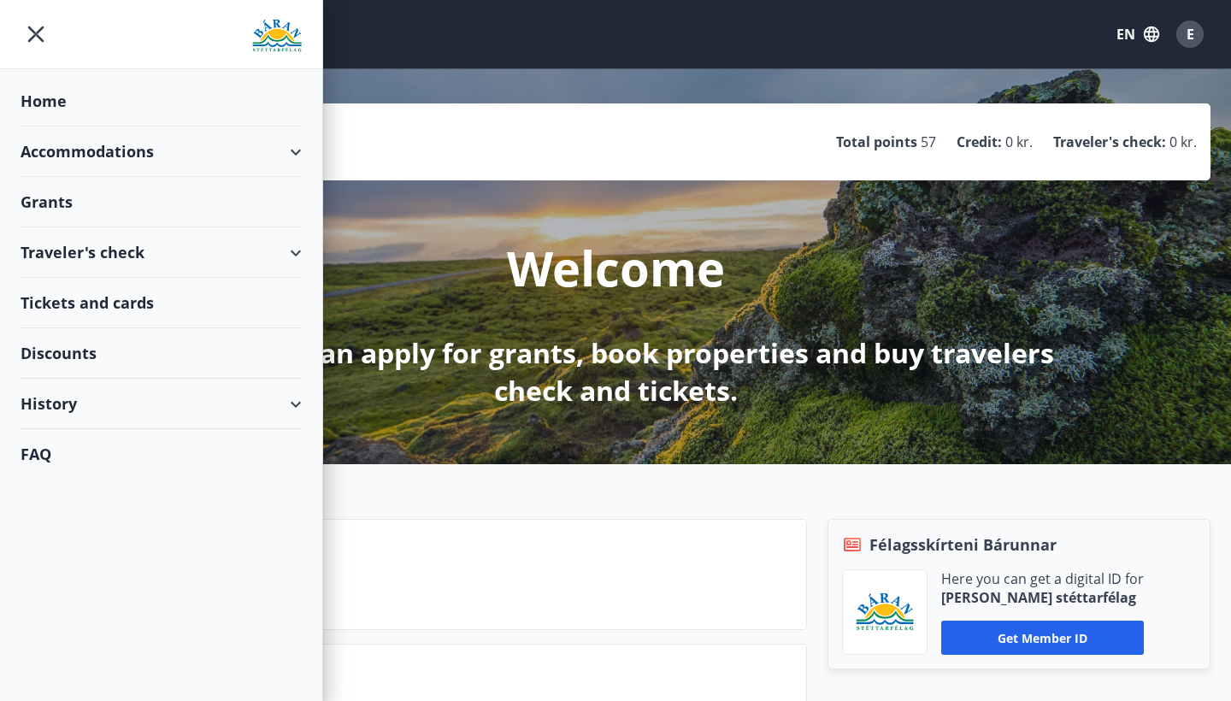
click at [122, 403] on div "History" at bounding box center [161, 404] width 281 height 50
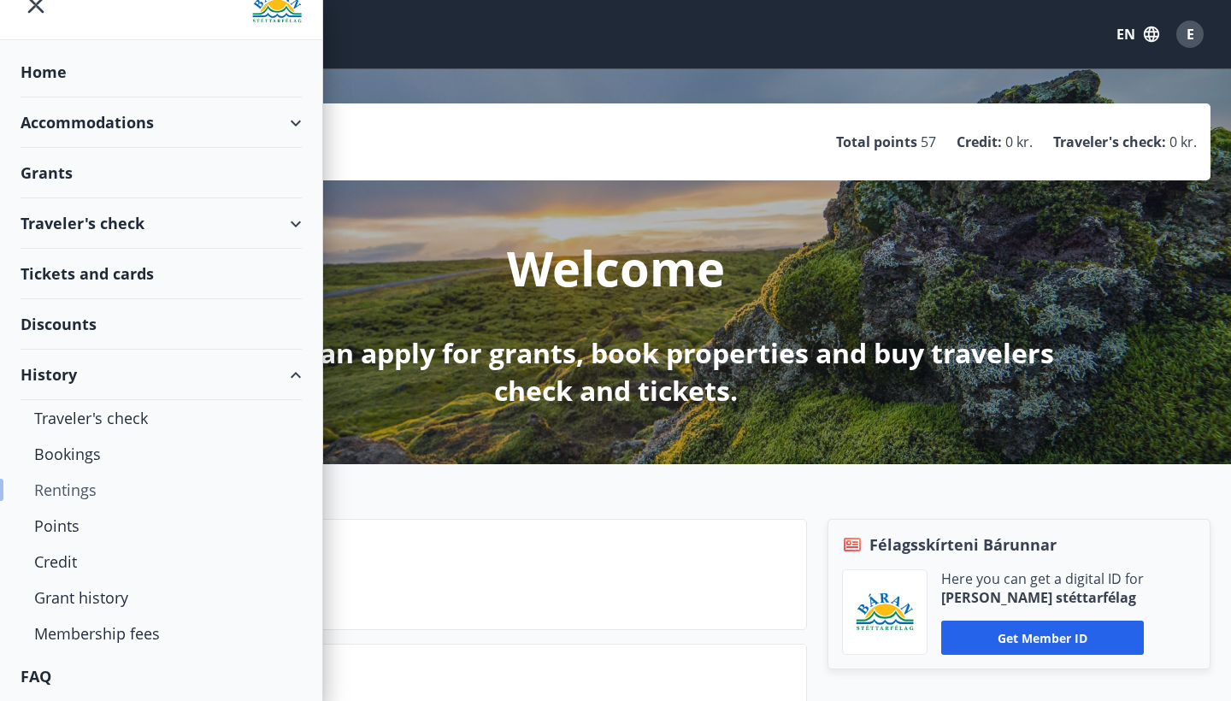
scroll to position [11, 0]
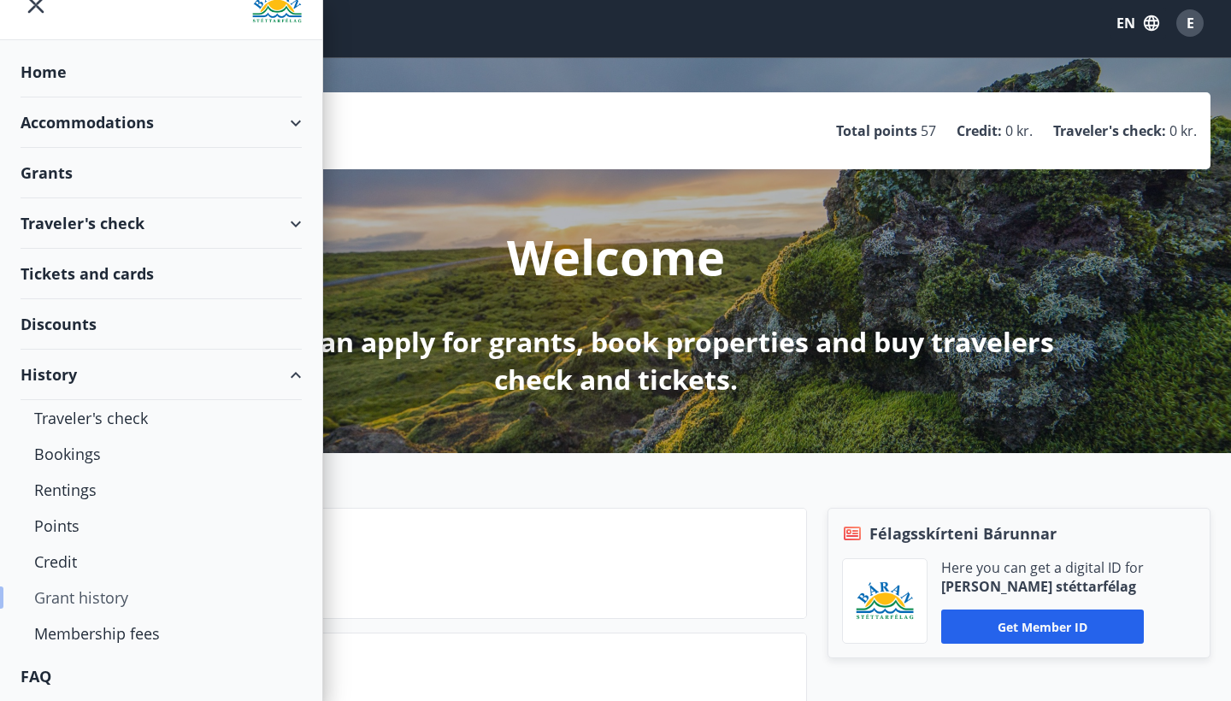
click at [109, 600] on div "Grant history" at bounding box center [161, 597] width 254 height 36
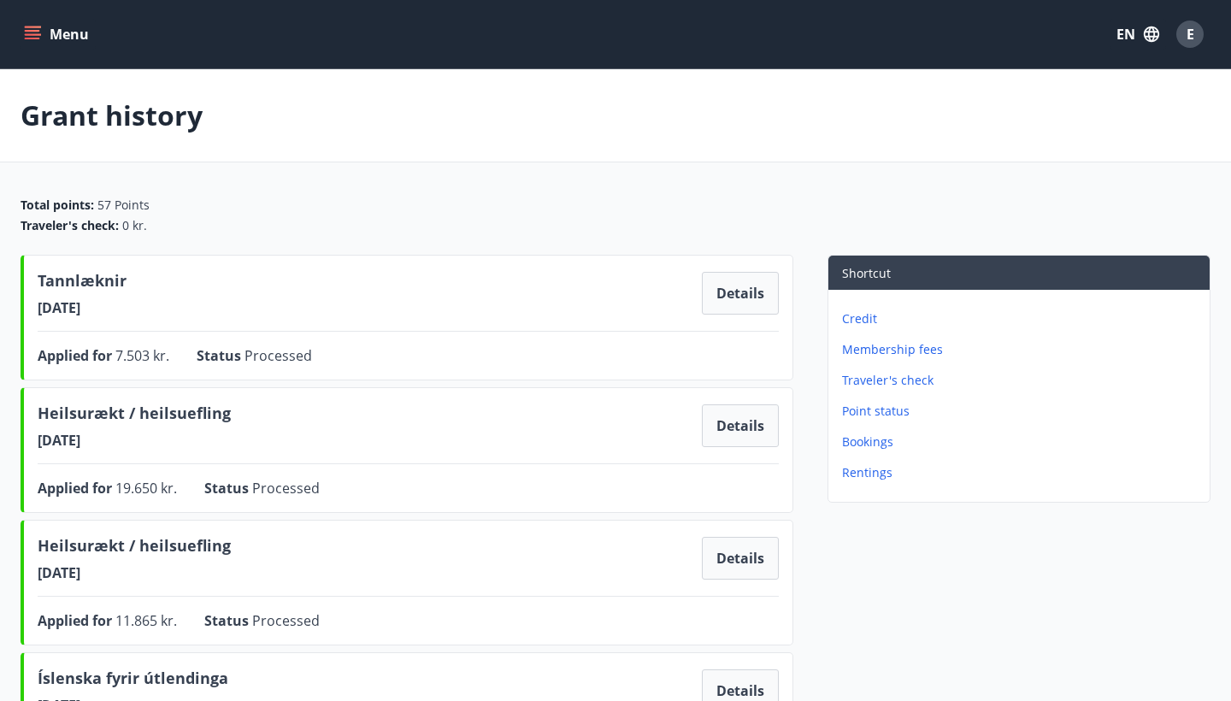
click at [863, 412] on p "Point status" at bounding box center [1022, 411] width 361 height 17
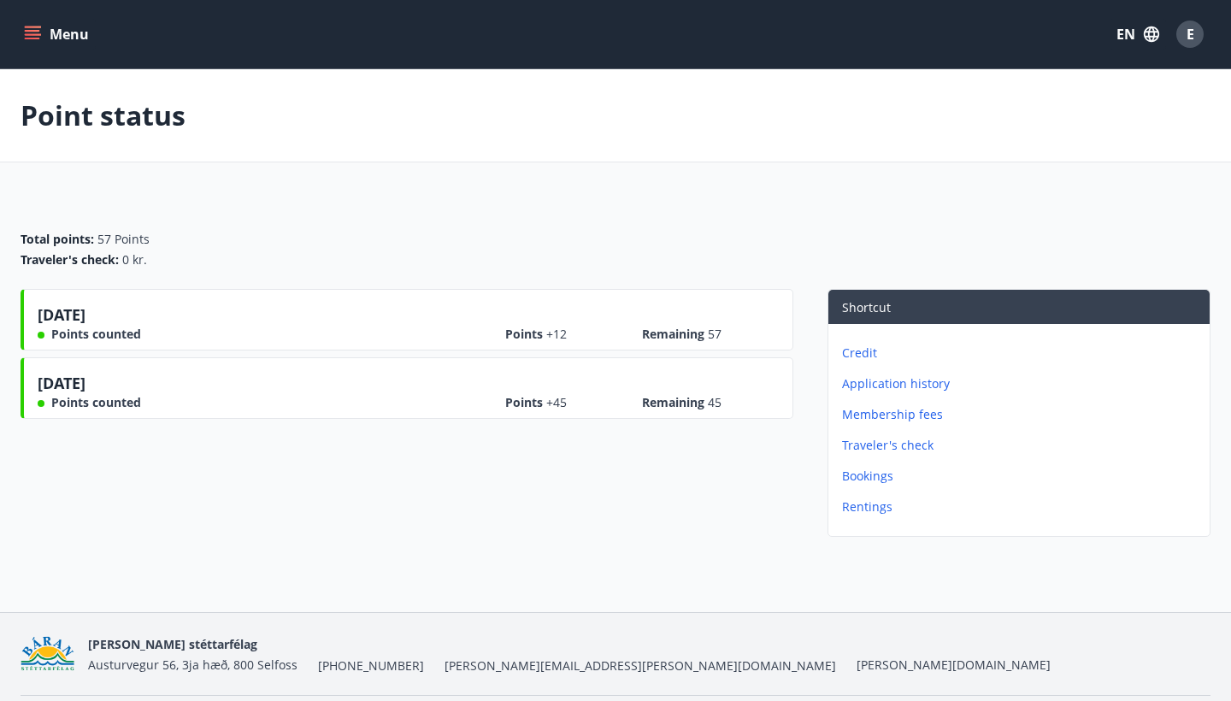
click at [31, 32] on icon "menu" at bounding box center [32, 31] width 15 height 2
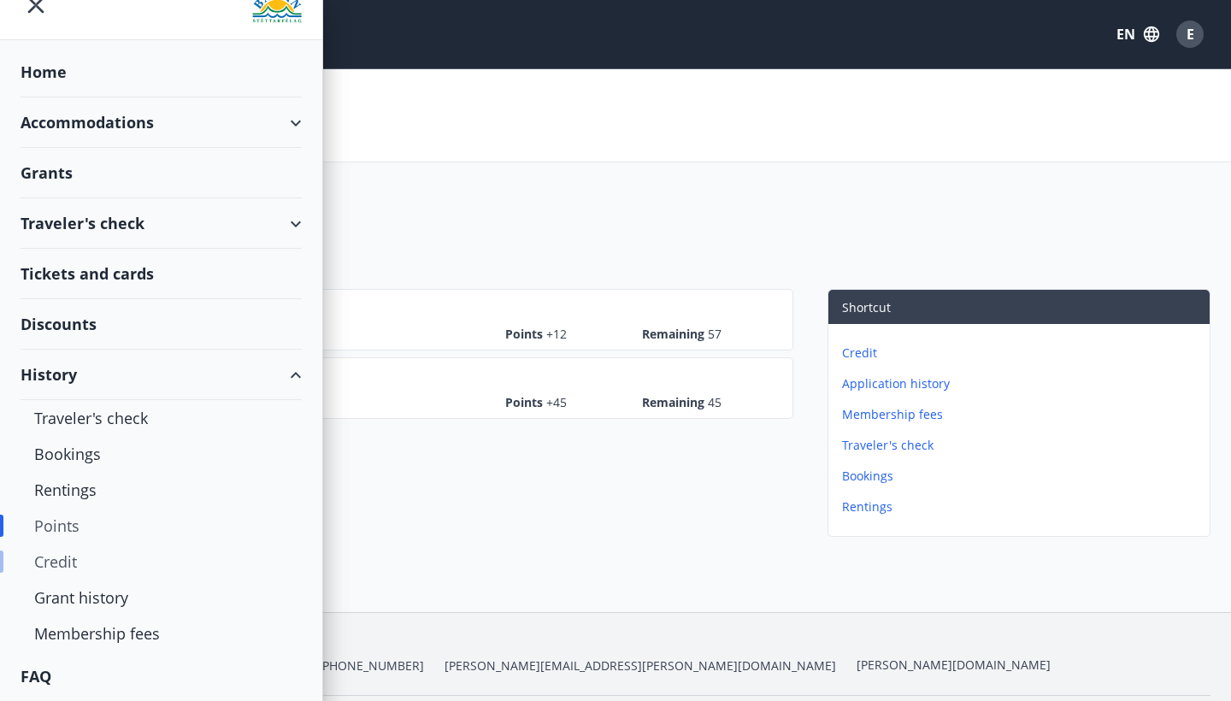
scroll to position [29, 0]
click at [118, 108] on div "Accommodations" at bounding box center [161, 122] width 281 height 50
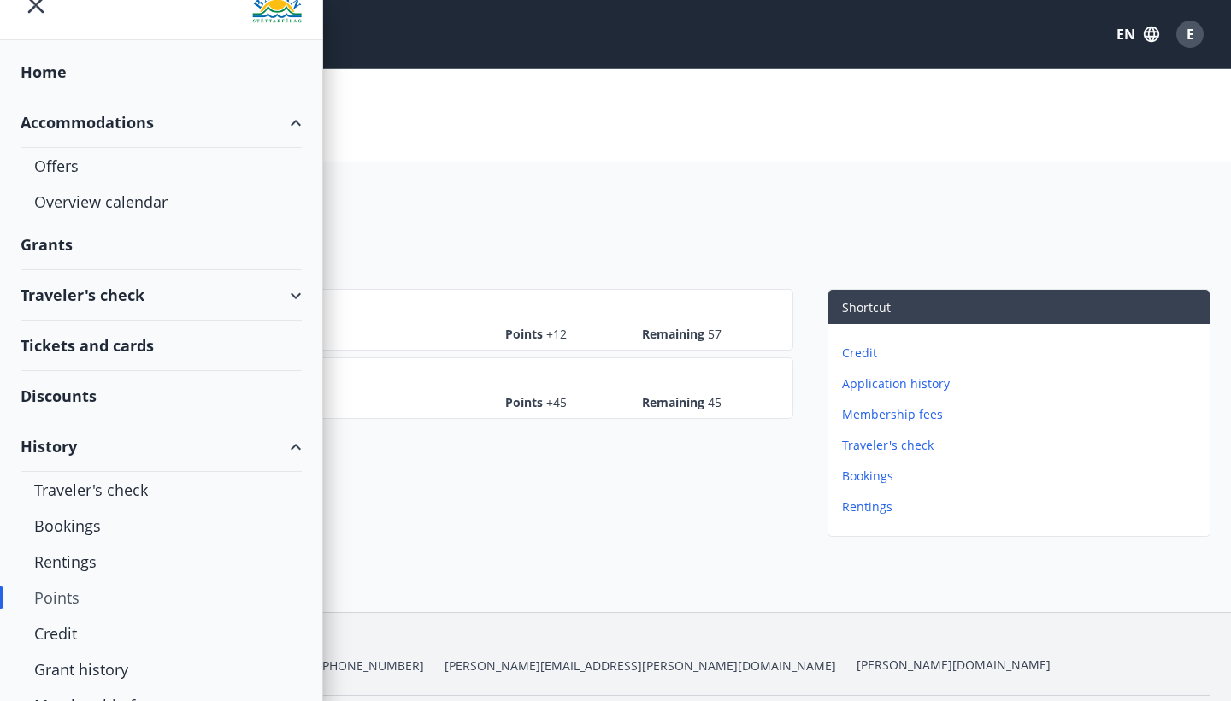
click at [108, 66] on div "Home" at bounding box center [161, 72] width 281 height 50
